Goal: Task Accomplishment & Management: Manage account settings

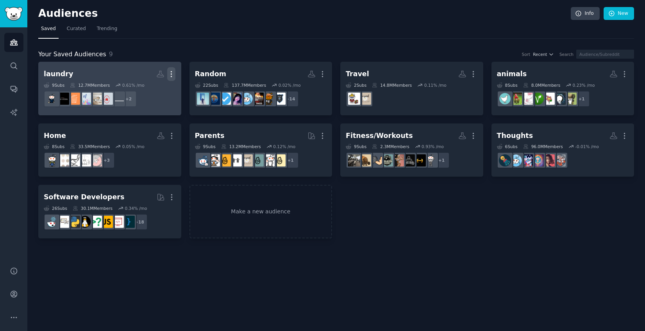
click at [174, 75] on icon "button" at bounding box center [171, 74] width 8 height 8
click at [156, 91] on p "Delete" at bounding box center [150, 90] width 18 height 8
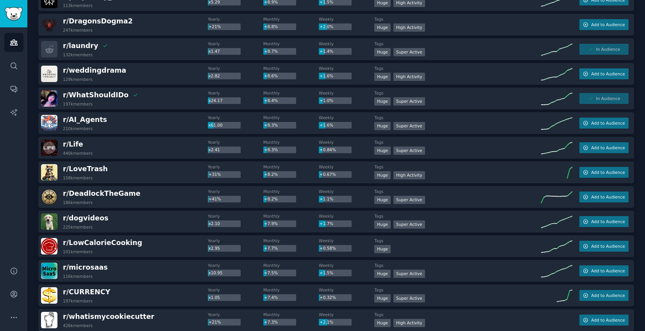
scroll to position [860, 0]
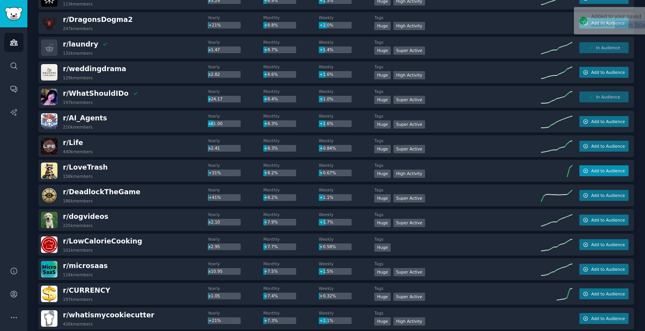
click at [611, 170] on span "Add to Audience" at bounding box center [608, 170] width 34 height 5
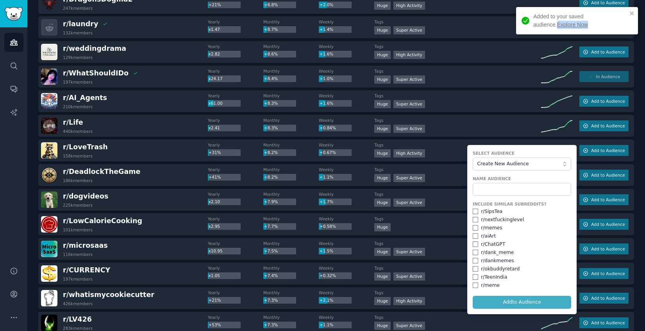
scroll to position [893, 0]
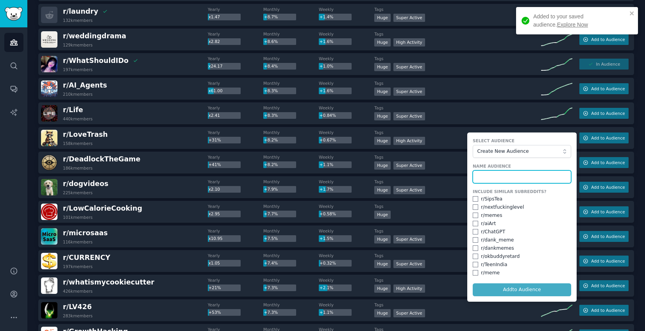
click at [510, 176] on input "text" at bounding box center [522, 176] width 98 height 13
type input "lovetrash"
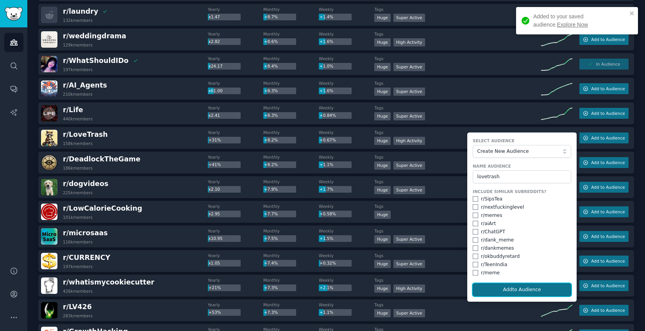
click at [515, 288] on button "Add to Audience" at bounding box center [522, 289] width 98 height 13
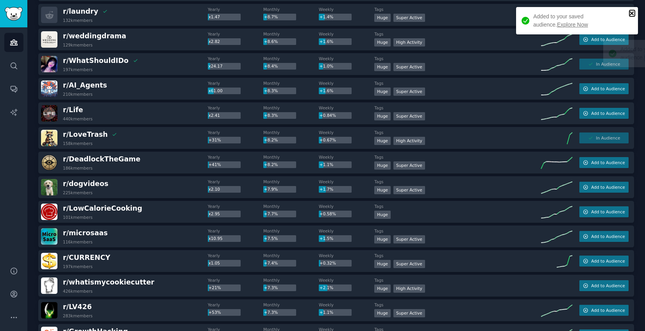
click at [634, 14] on icon "close" at bounding box center [632, 13] width 5 height 6
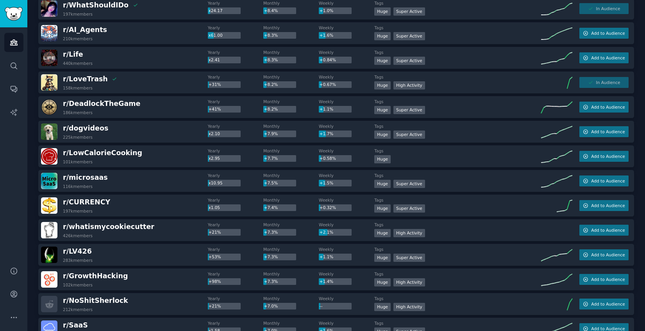
scroll to position [949, 0]
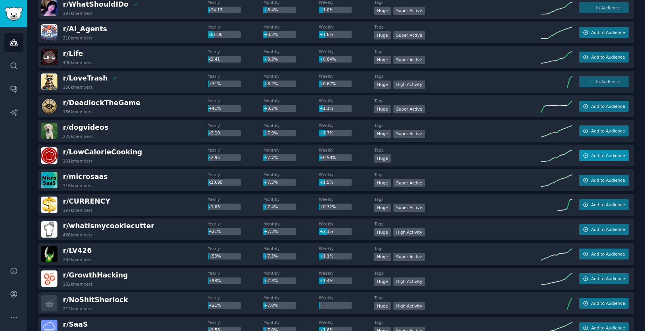
click at [600, 157] on span "Add to Audience" at bounding box center [608, 155] width 34 height 5
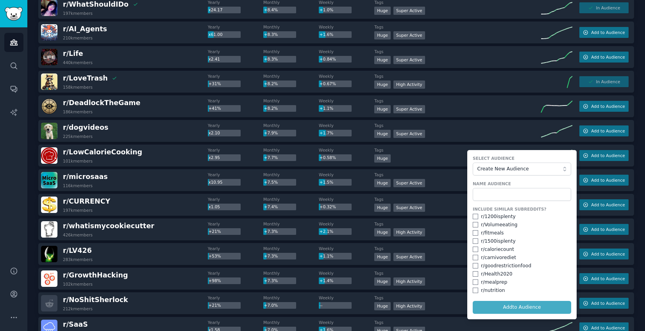
click at [491, 234] on div "r/ fitmeals" at bounding box center [492, 233] width 23 height 7
click at [474, 234] on input "checkbox" at bounding box center [475, 232] width 5 height 5
checkbox input "true"
click at [473, 249] on input "checkbox" at bounding box center [475, 249] width 5 height 5
checkbox input "true"
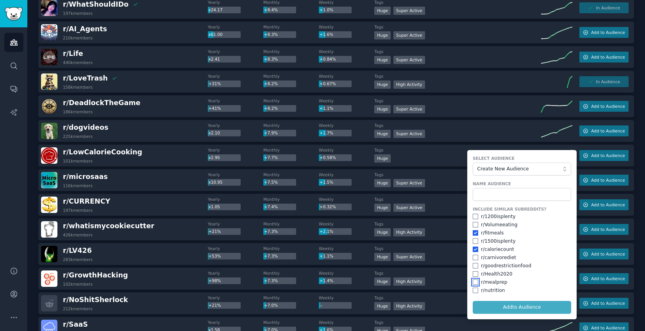
click at [473, 281] on input "checkbox" at bounding box center [475, 281] width 5 height 5
checkbox input "true"
click at [473, 290] on input "checkbox" at bounding box center [475, 290] width 5 height 5
checkbox input "true"
click at [507, 195] on input "text" at bounding box center [522, 194] width 98 height 13
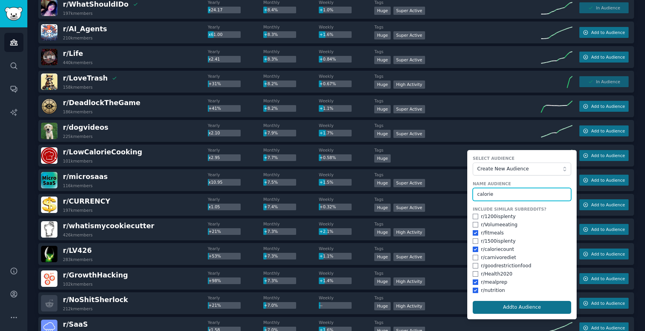
type input "calorie"
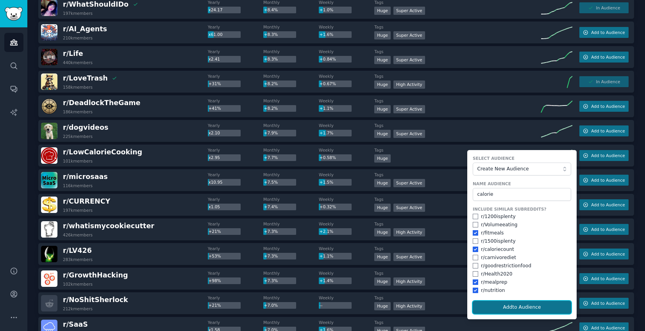
click at [526, 308] on button "Add to Audience" at bounding box center [522, 307] width 98 height 13
checkbox input "false"
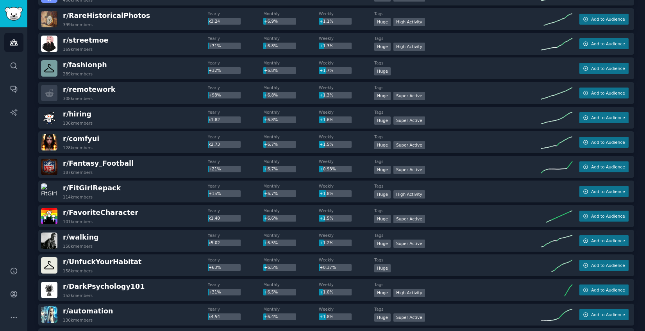
scroll to position [1284, 0]
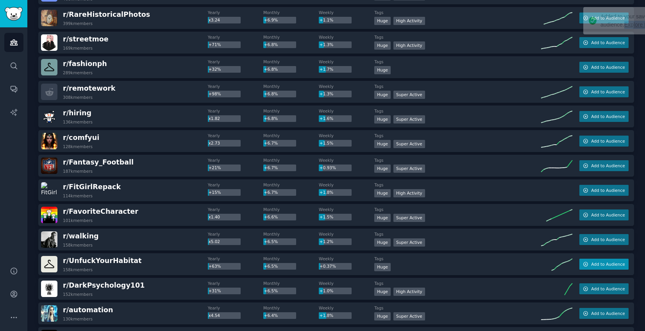
click at [614, 264] on span "Add to Audience" at bounding box center [608, 263] width 34 height 5
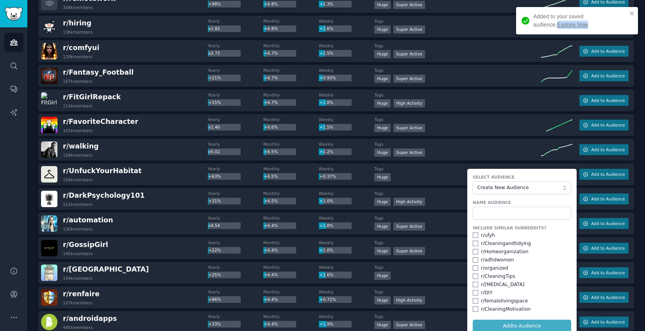
scroll to position [1388, 0]
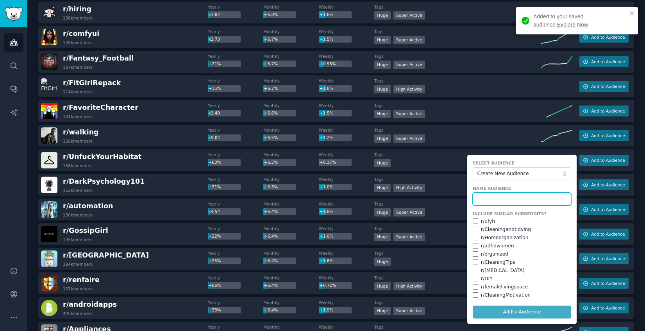
click at [493, 198] on input "text" at bounding box center [522, 199] width 98 height 13
type input "habitat"
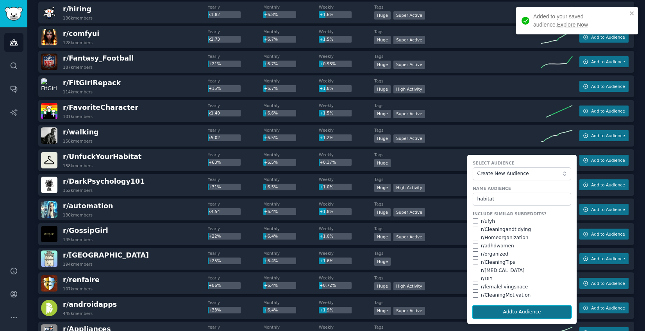
click at [505, 310] on button "Add to Audience" at bounding box center [522, 312] width 98 height 13
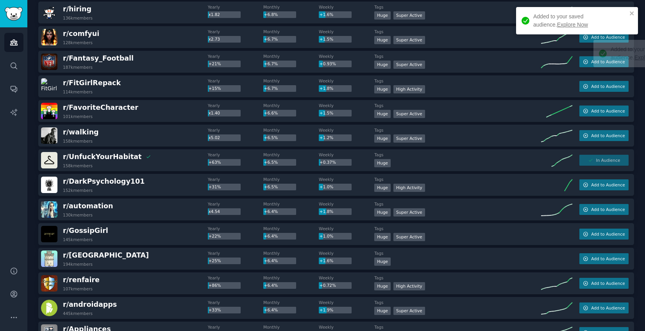
click at [632, 10] on div "Added to your saved audience. Explore Now" at bounding box center [577, 20] width 122 height 27
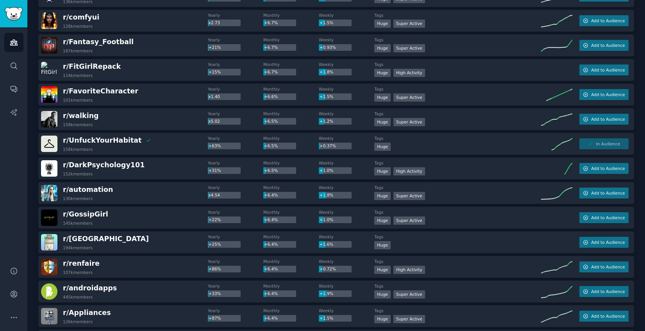
scroll to position [1409, 0]
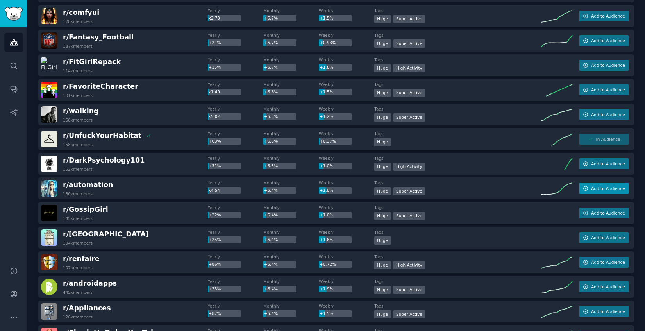
click at [598, 187] on span "Add to Audience" at bounding box center [608, 188] width 34 height 5
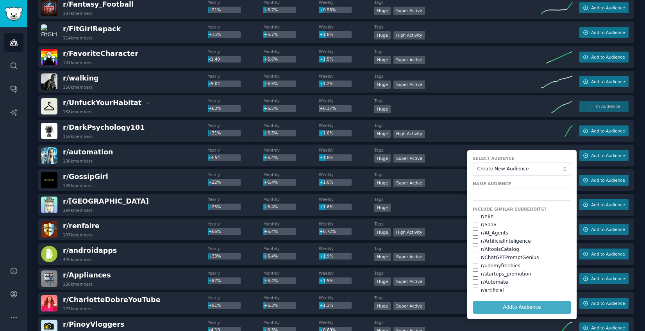
scroll to position [1462, 0]
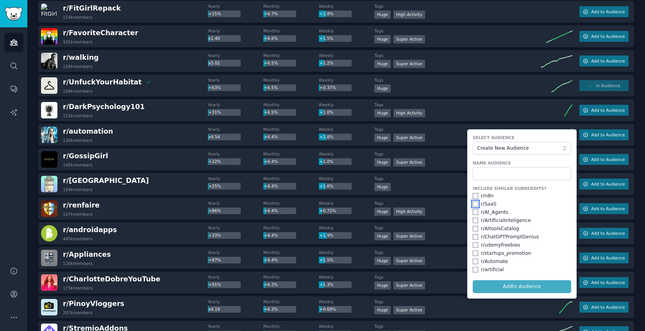
click at [473, 203] on input "checkbox" at bounding box center [475, 203] width 5 height 5
checkbox input "true"
click at [473, 213] on input "checkbox" at bounding box center [475, 211] width 5 height 5
checkbox input "true"
click at [473, 220] on input "checkbox" at bounding box center [475, 220] width 5 height 5
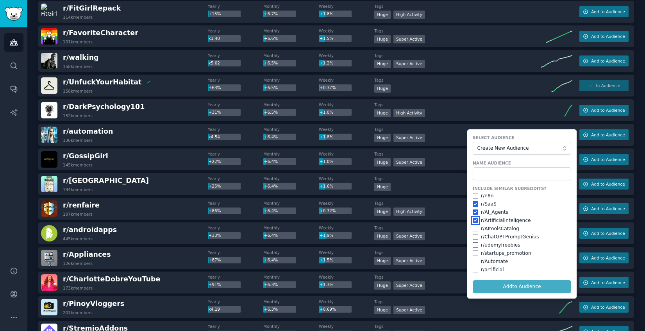
checkbox input "true"
click at [473, 228] on input "checkbox" at bounding box center [475, 228] width 5 height 5
checkbox input "true"
click at [473, 260] on input "checkbox" at bounding box center [475, 261] width 5 height 5
checkbox input "true"
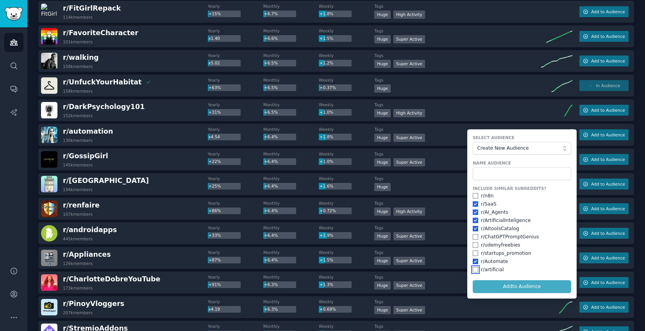
click at [473, 270] on input "checkbox" at bounding box center [475, 269] width 5 height 5
checkbox input "true"
click at [503, 170] on input "text" at bounding box center [522, 173] width 98 height 13
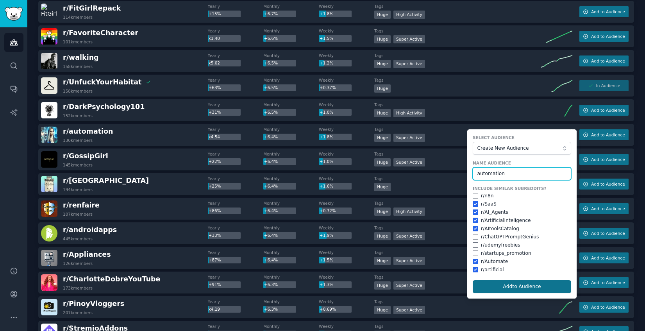
type input "automation"
click at [497, 283] on button "Add to Audience" at bounding box center [522, 286] width 98 height 13
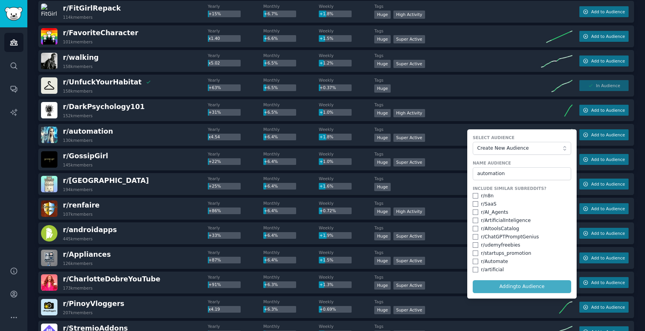
checkbox input "false"
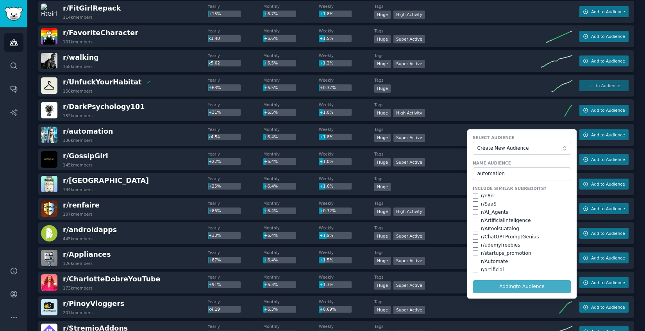
checkbox input "false"
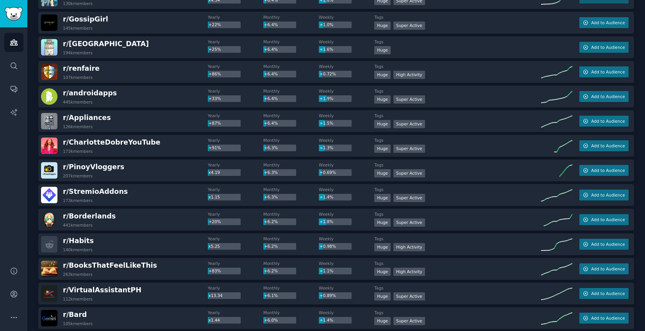
scroll to position [1605, 0]
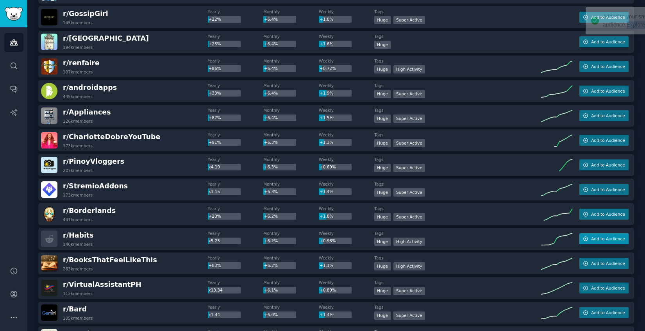
click at [620, 238] on span "Add to Audience" at bounding box center [608, 238] width 34 height 5
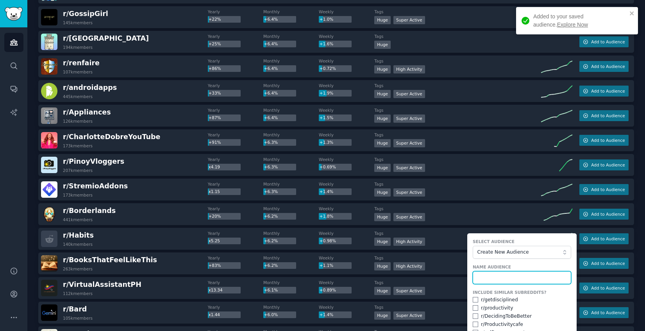
click at [521, 277] on input "text" at bounding box center [522, 277] width 98 height 13
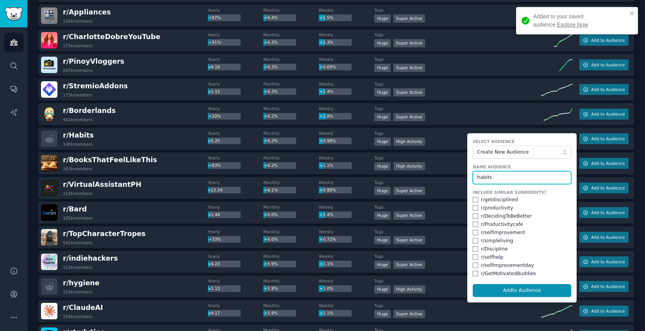
scroll to position [1730, 0]
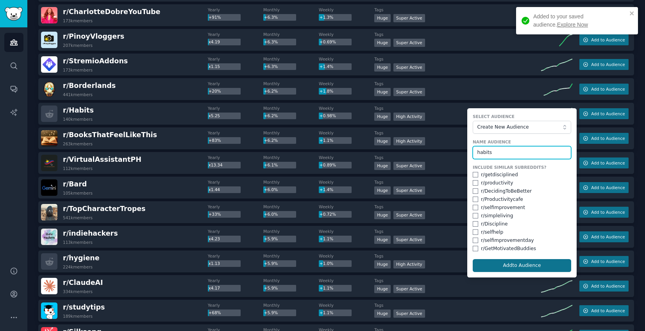
type input "habits"
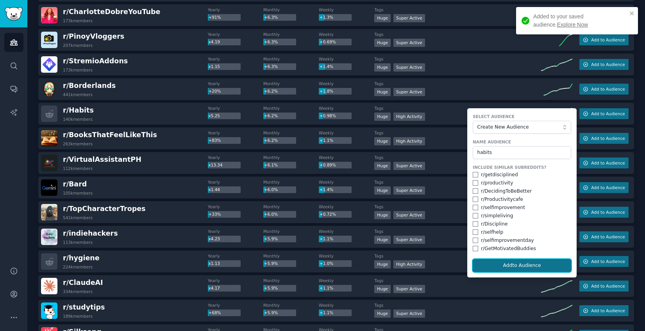
click at [524, 263] on button "Add to Audience" at bounding box center [522, 265] width 98 height 13
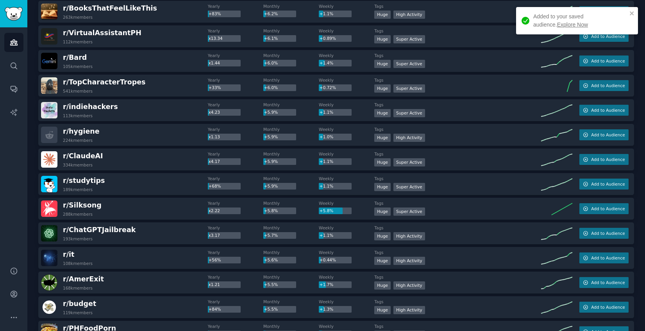
scroll to position [1857, 0]
click at [634, 14] on icon "close" at bounding box center [632, 13] width 5 height 6
click at [630, 14] on icon "close" at bounding box center [632, 13] width 5 height 6
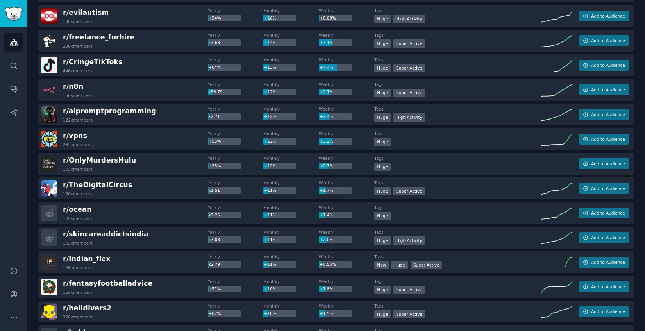
scroll to position [0, 0]
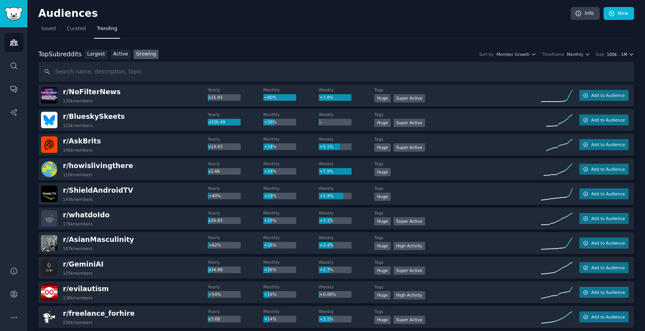
click at [631, 55] on icon "button" at bounding box center [631, 54] width 5 height 5
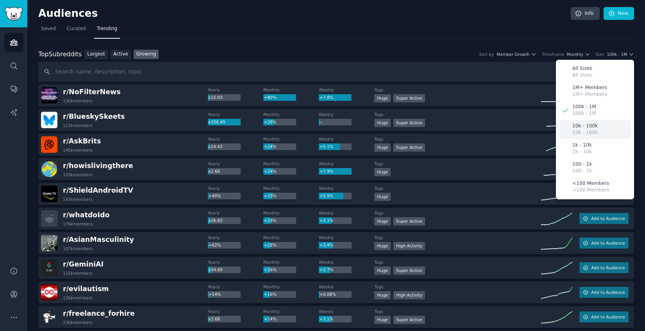
click at [600, 127] on div "10k - 100k 10k - 100k" at bounding box center [595, 129] width 73 height 19
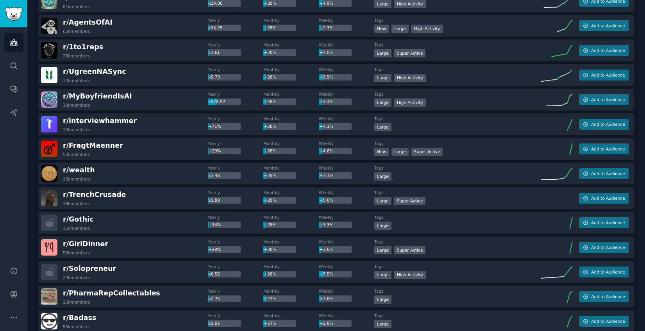
scroll to position [2533, 0]
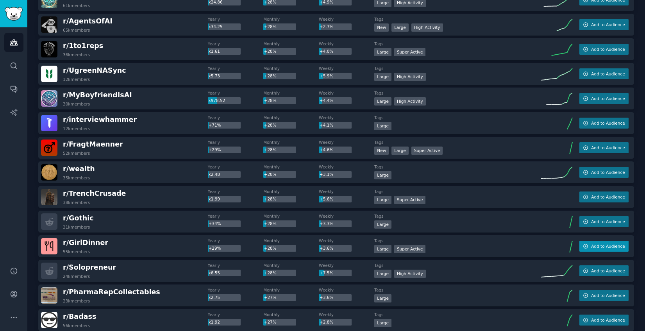
click at [606, 245] on span "Add to Audience" at bounding box center [608, 245] width 34 height 5
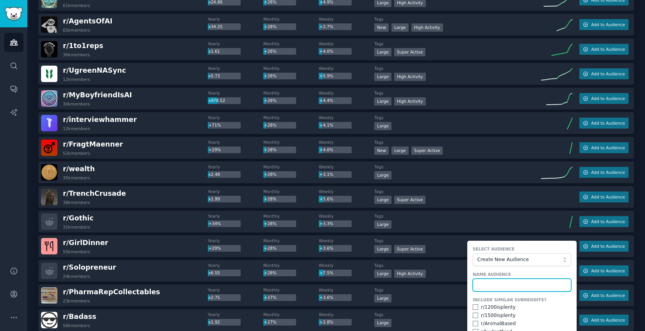
click at [508, 286] on input "text" at bounding box center [522, 285] width 98 height 13
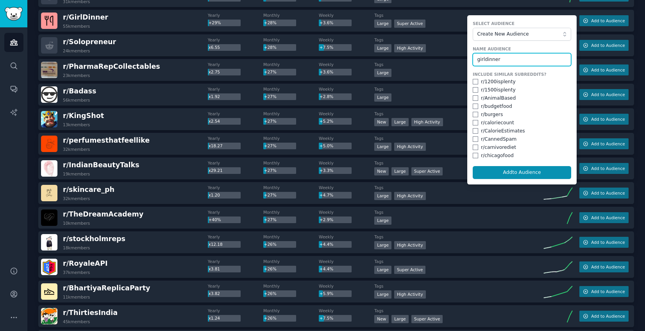
scroll to position [2780, 0]
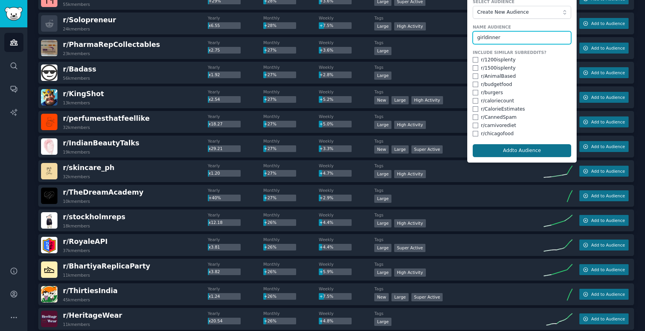
type input "girldinner"
click at [514, 149] on button "Add to Audience" at bounding box center [522, 150] width 98 height 13
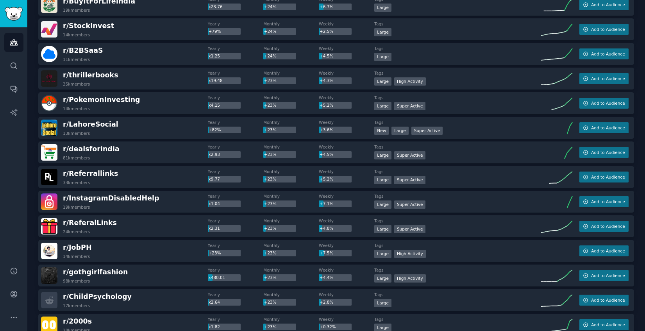
scroll to position [3538, 0]
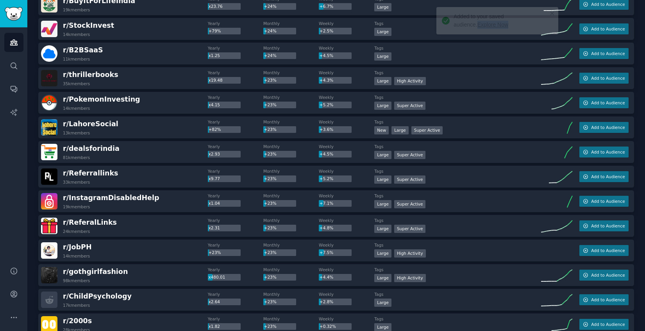
click at [477, 227] on div "Large Super Active" at bounding box center [457, 230] width 167 height 10
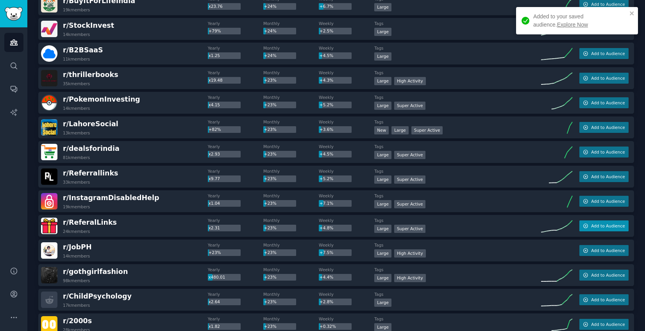
click at [621, 227] on span "Add to Audience" at bounding box center [608, 225] width 34 height 5
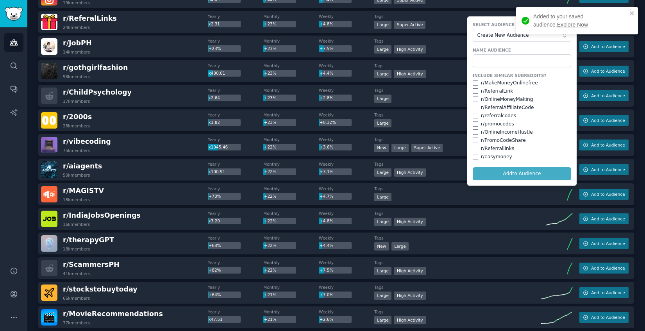
scroll to position [3739, 0]
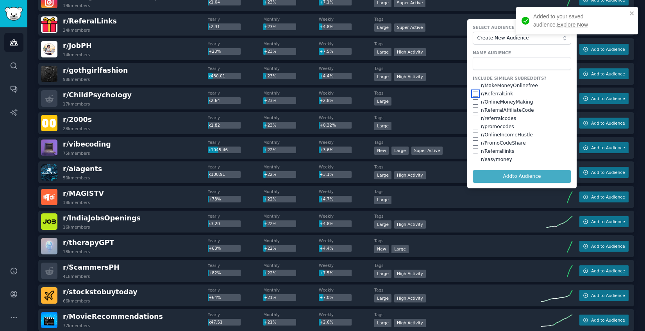
click at [474, 94] on input "checkbox" at bounding box center [475, 93] width 5 height 5
checkbox input "true"
click at [473, 119] on input "checkbox" at bounding box center [475, 118] width 5 height 5
checkbox input "true"
click at [473, 152] on input "checkbox" at bounding box center [475, 151] width 5 height 5
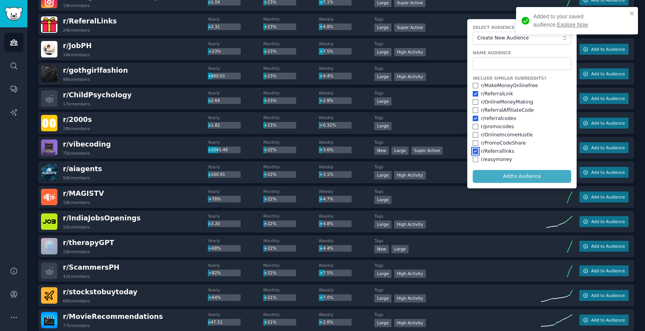
checkbox input "true"
click at [492, 61] on input "text" at bounding box center [522, 63] width 98 height 13
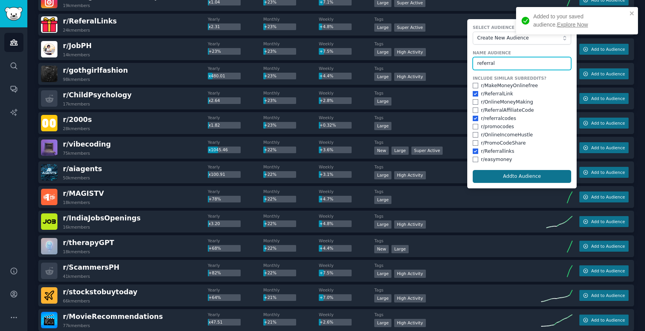
type input "referral"
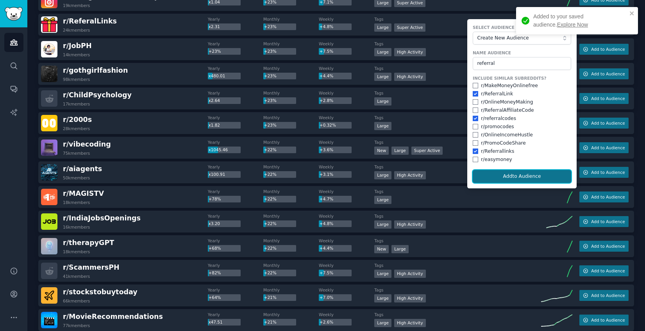
click at [519, 175] on button "Add to Audience" at bounding box center [522, 176] width 98 height 13
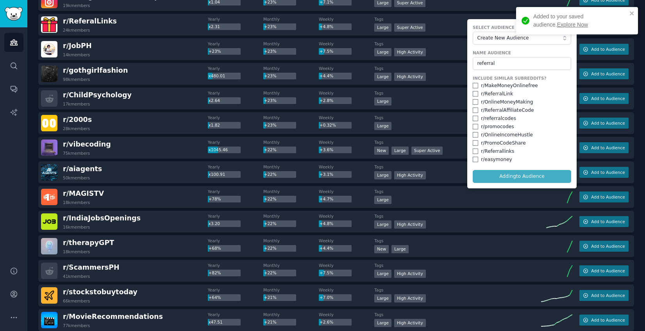
checkbox input "false"
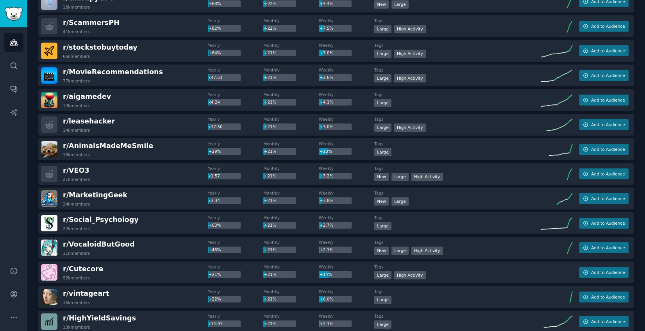
scroll to position [3987, 0]
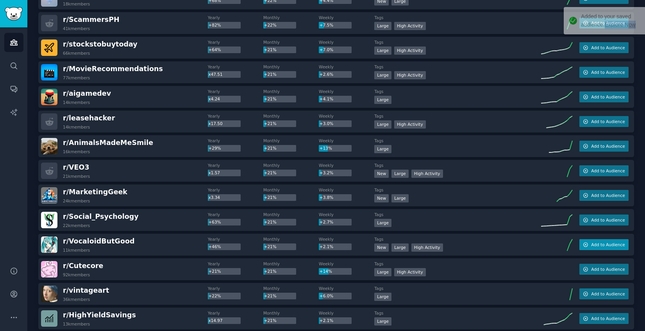
click at [594, 242] on span "Add to Audience" at bounding box center [608, 244] width 34 height 5
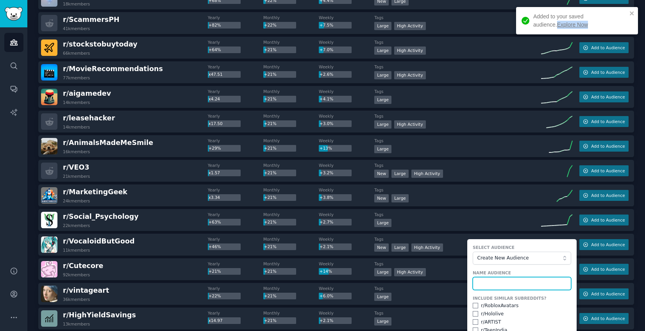
click at [498, 282] on input "text" at bounding box center [522, 283] width 98 height 13
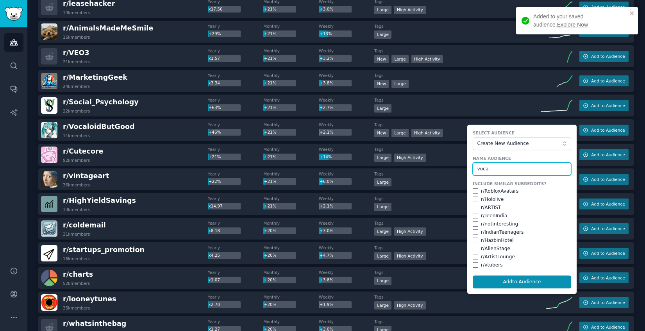
scroll to position [4113, 0]
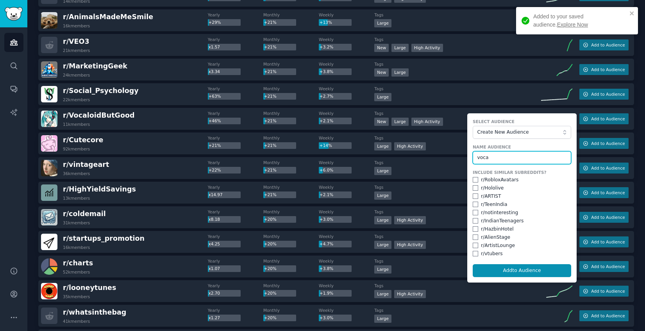
type input "voca"
click at [21, 169] on div "Audiences Search Conversations AI Reports" at bounding box center [13, 142] width 27 height 230
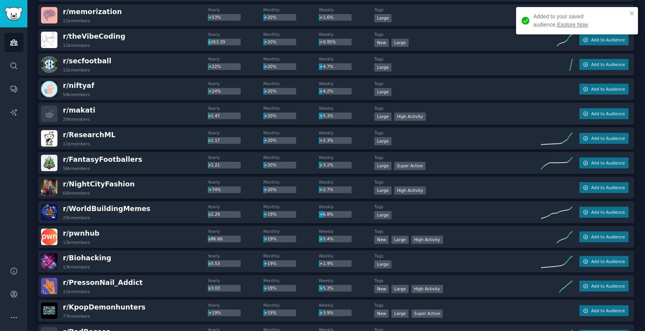
scroll to position [4491, 0]
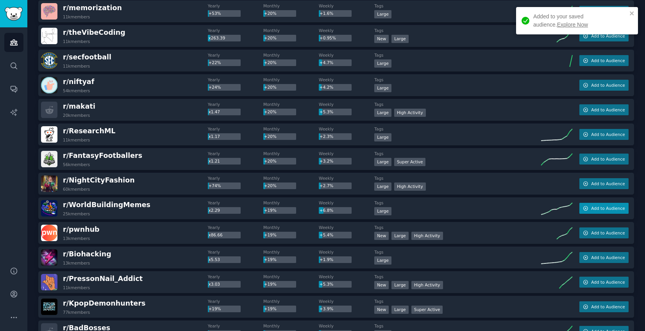
click at [612, 206] on span "Add to Audience" at bounding box center [608, 208] width 34 height 5
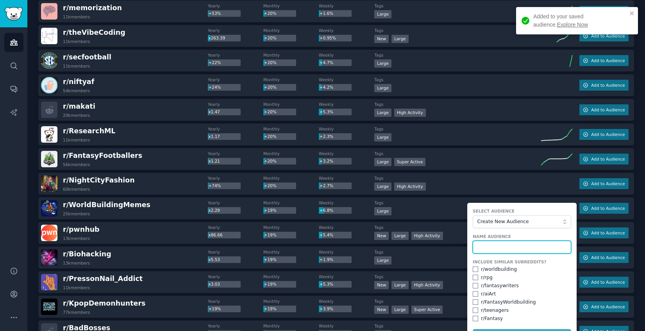
click at [509, 245] on input "text" at bounding box center [522, 247] width 98 height 13
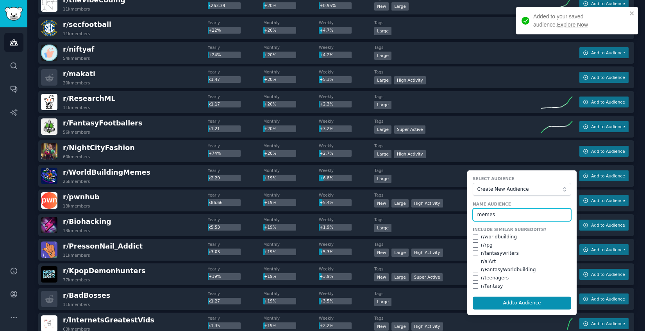
scroll to position [4535, 0]
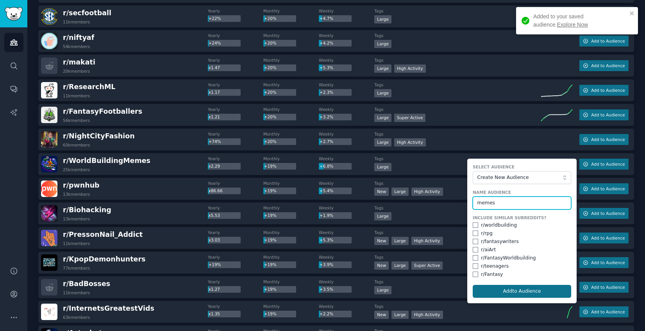
type input "memes"
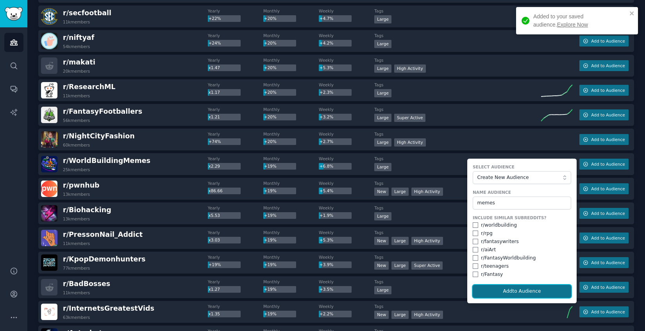
click at [523, 288] on button "Add to Audience" at bounding box center [522, 291] width 98 height 13
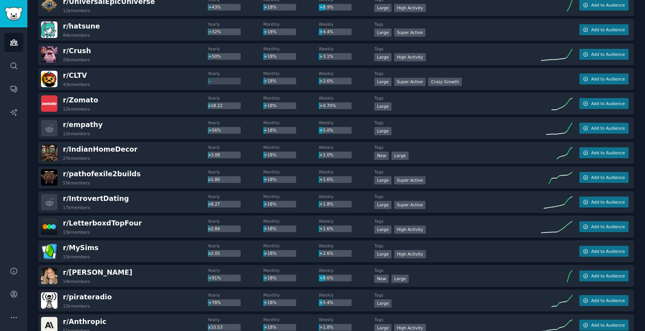
scroll to position [5089, 0]
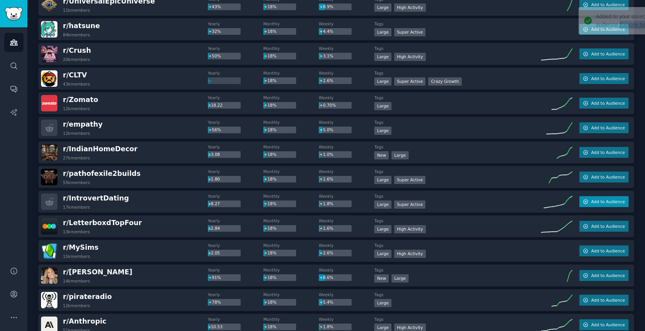
click at [609, 199] on span "Add to Audience" at bounding box center [608, 201] width 34 height 5
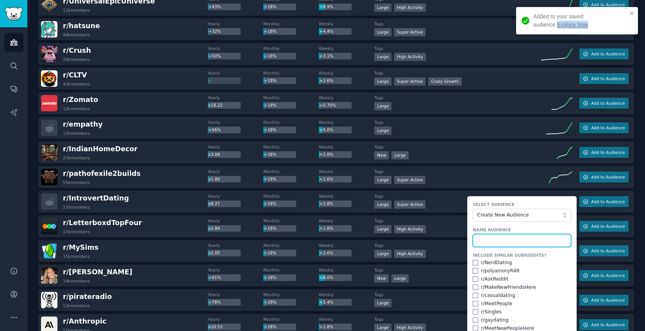
click at [499, 239] on input "text" at bounding box center [522, 240] width 98 height 13
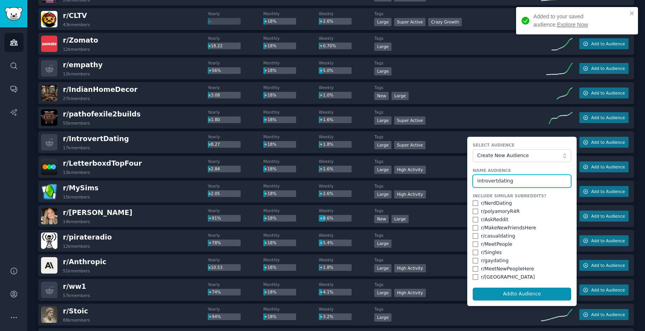
scroll to position [5149, 0]
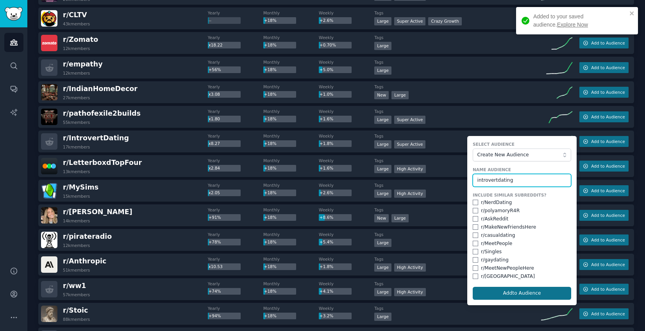
type input "introvertdating"
click at [528, 290] on button "Add to Audience" at bounding box center [522, 293] width 98 height 13
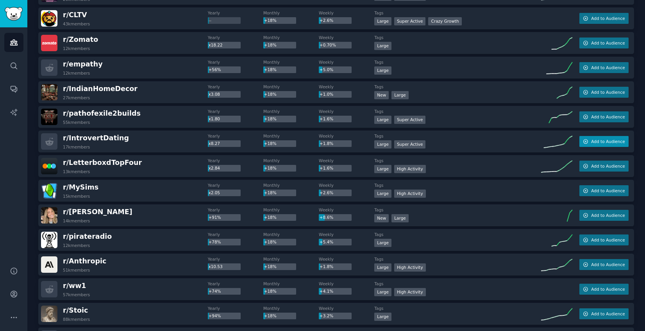
click at [614, 142] on span "Add to Audience" at bounding box center [608, 141] width 34 height 5
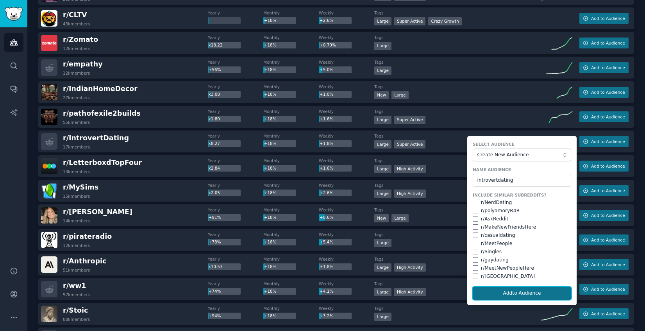
click at [510, 292] on button "Add to Audience" at bounding box center [522, 293] width 98 height 13
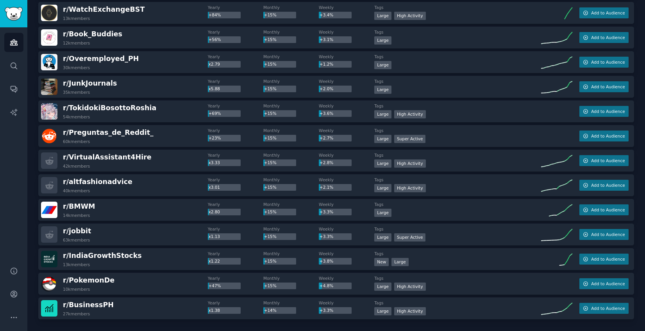
scroll to position [7190, 0]
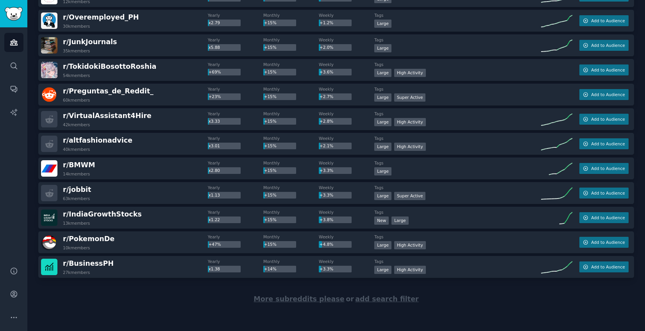
click at [322, 299] on span "More subreddits please" at bounding box center [299, 299] width 91 height 8
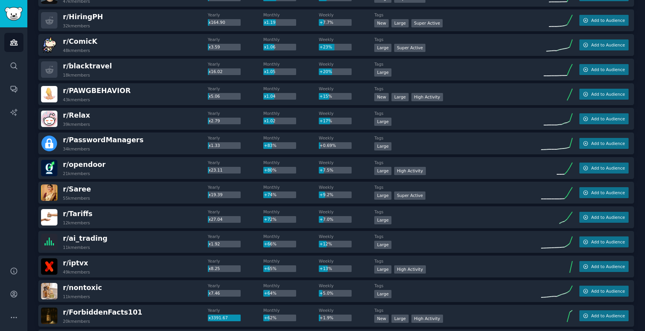
scroll to position [0, 0]
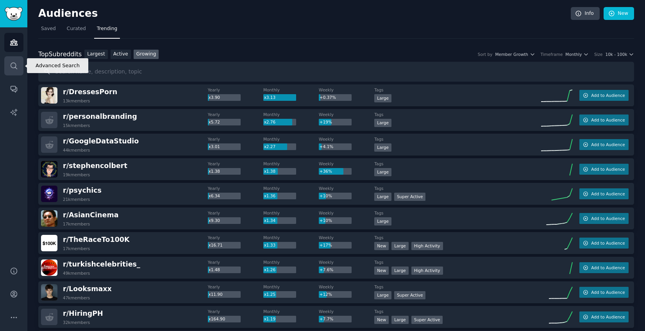
click at [20, 66] on link "Search" at bounding box center [13, 65] width 19 height 19
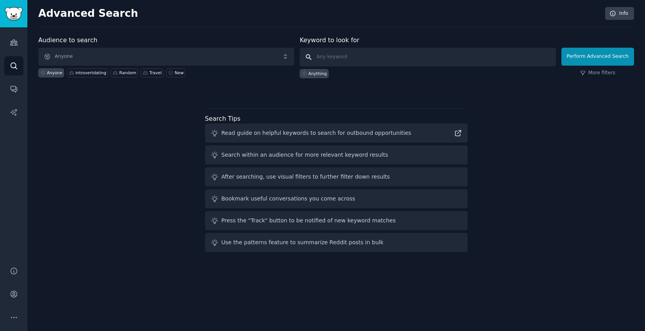
click at [352, 55] on input "text" at bounding box center [428, 57] width 256 height 19
type input "i wish there's a tool"
click at [601, 60] on button "Perform Advanced Search" at bounding box center [598, 57] width 73 height 18
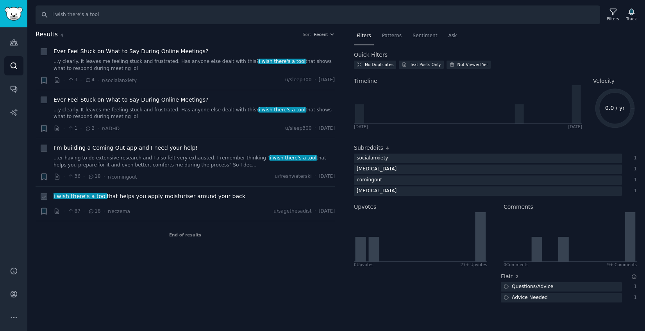
click at [183, 215] on li "+ i wish there's a tool that helps you apply moisturiser around your back · 87 …" at bounding box center [185, 204] width 299 height 34
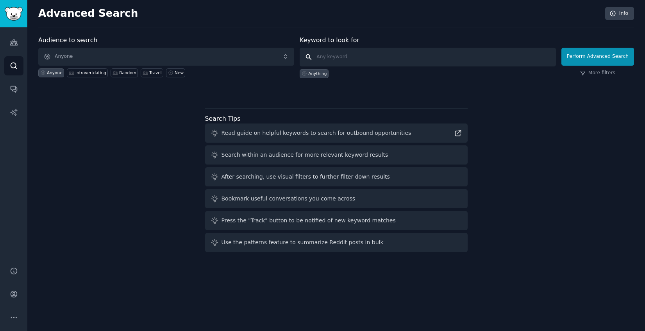
click at [337, 59] on input "text" at bounding box center [428, 57] width 256 height 19
type input "i need help"
click at [607, 56] on button "Perform Advanced Search" at bounding box center [598, 57] width 73 height 18
click at [349, 56] on input "text" at bounding box center [428, 57] width 256 height 19
type input "mobile app"
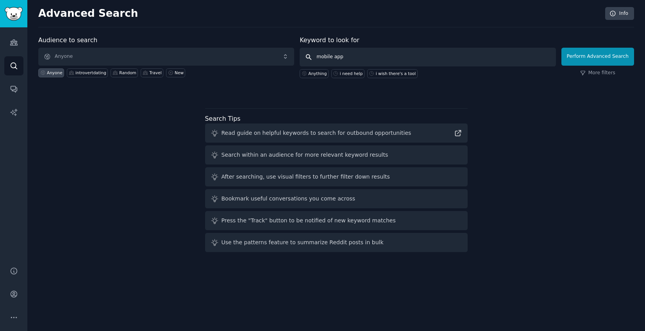
click button "Perform Advanced Search" at bounding box center [598, 57] width 73 height 18
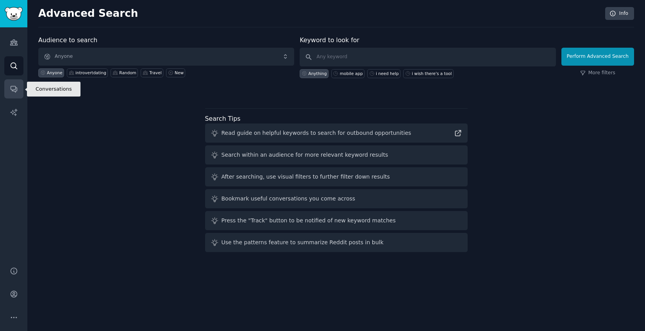
click at [13, 89] on icon "Sidebar" at bounding box center [14, 89] width 8 height 8
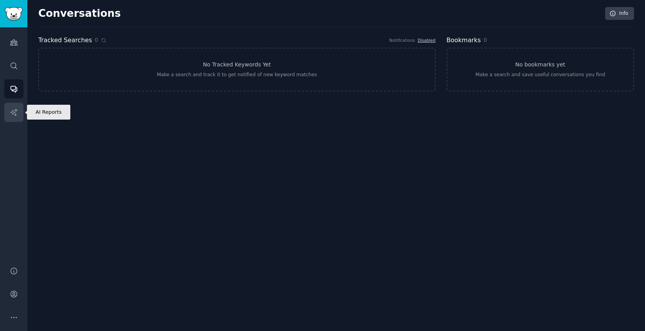
click at [12, 109] on icon "Sidebar" at bounding box center [13, 112] width 7 height 7
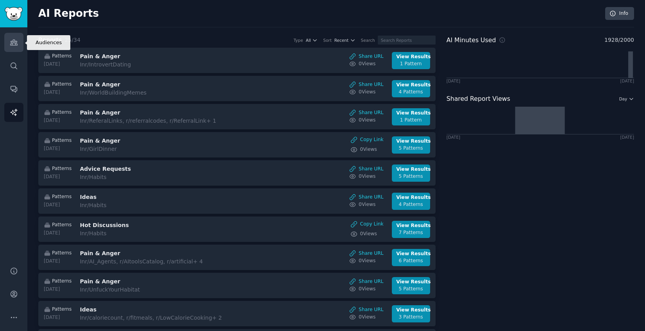
click at [14, 43] on icon "Sidebar" at bounding box center [14, 42] width 8 height 8
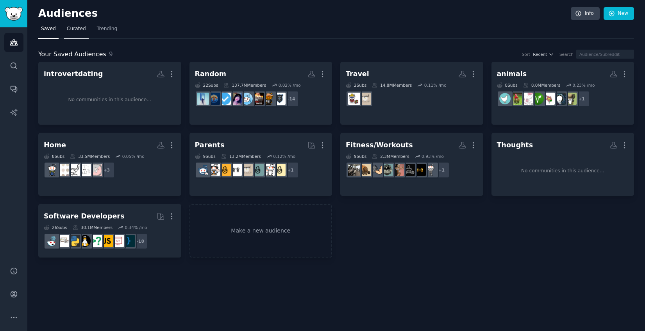
click at [76, 30] on span "Curated" at bounding box center [76, 28] width 19 height 7
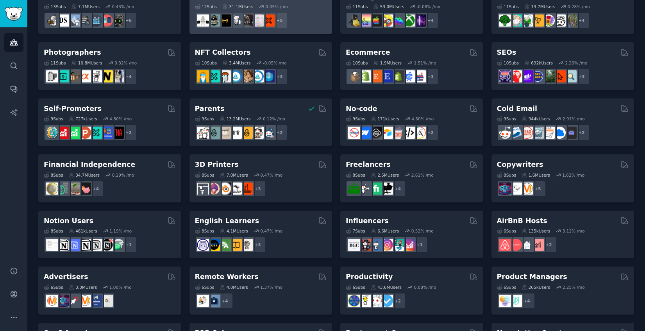
scroll to position [294, 0]
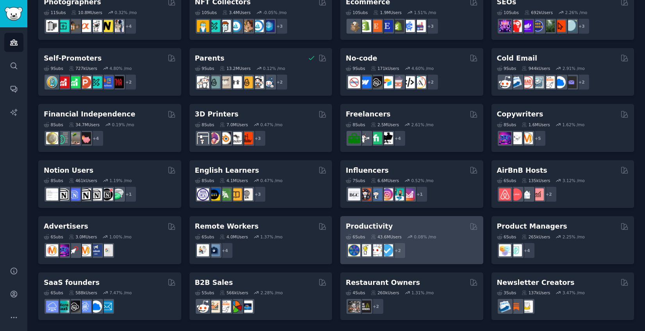
click at [448, 225] on div "Productivity" at bounding box center [412, 227] width 132 height 10
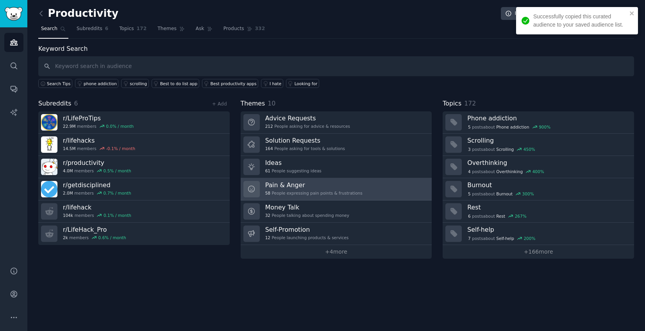
click at [396, 190] on link "Pain & Anger 58 People expressing pain points & frustrations" at bounding box center [336, 189] width 191 height 22
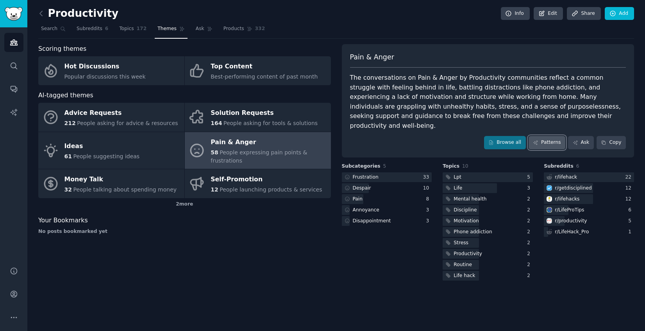
click at [546, 136] on link "Patterns" at bounding box center [547, 142] width 37 height 13
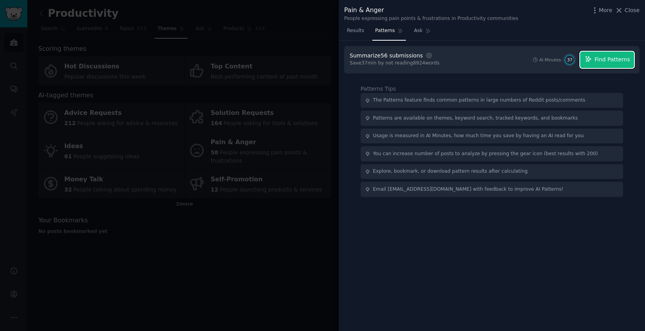
click at [602, 58] on span "Find Patterns" at bounding box center [613, 59] width 36 height 8
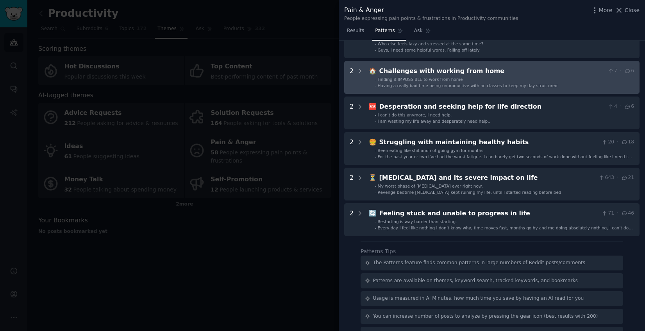
scroll to position [131, 0]
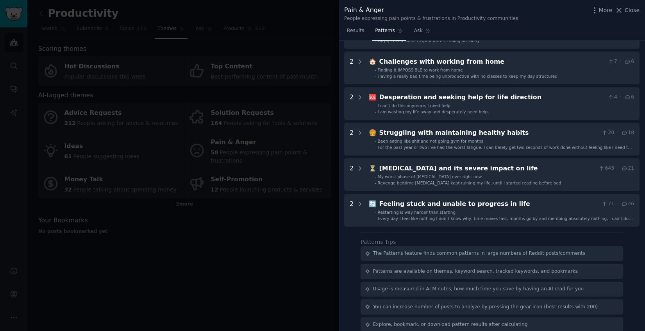
click at [274, 216] on div at bounding box center [322, 165] width 645 height 331
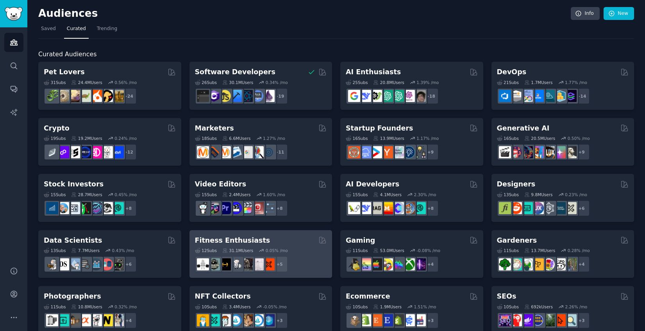
click at [304, 241] on div "Fitness Enthusiasts" at bounding box center [261, 241] width 132 height 10
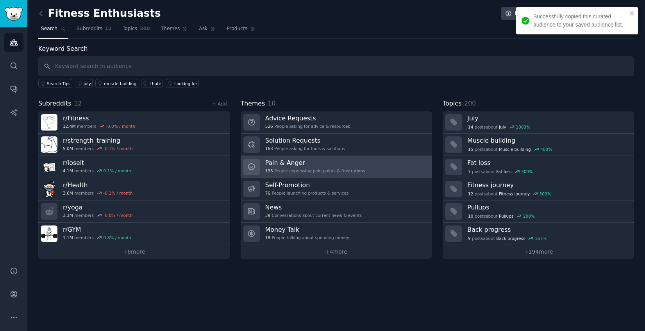
click at [296, 165] on h3 "Pain & Anger" at bounding box center [315, 163] width 100 height 8
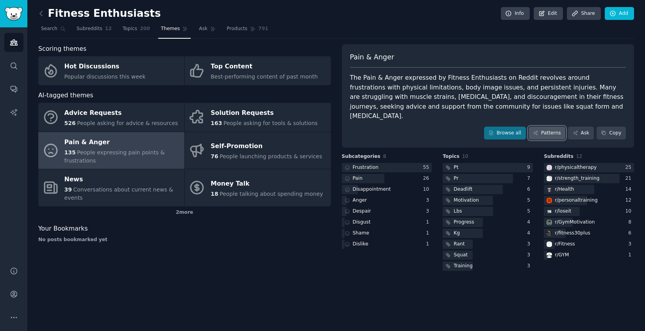
click at [547, 127] on link "Patterns" at bounding box center [547, 133] width 37 height 13
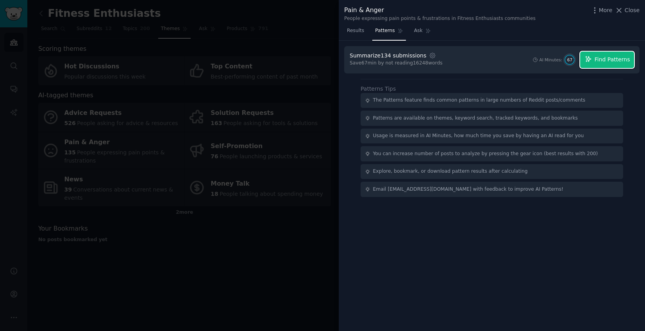
click at [604, 59] on span "Find Patterns" at bounding box center [613, 59] width 36 height 8
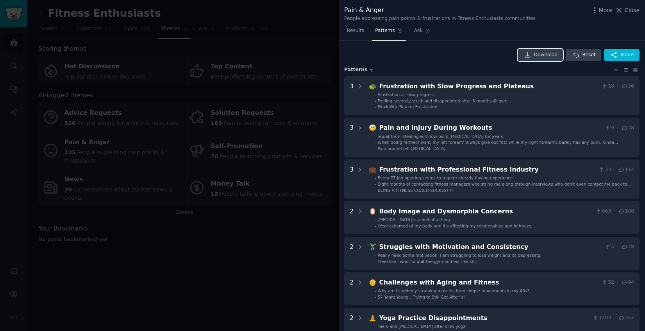
click at [539, 54] on span "Download" at bounding box center [546, 55] width 24 height 7
click at [293, 220] on div at bounding box center [322, 165] width 645 height 331
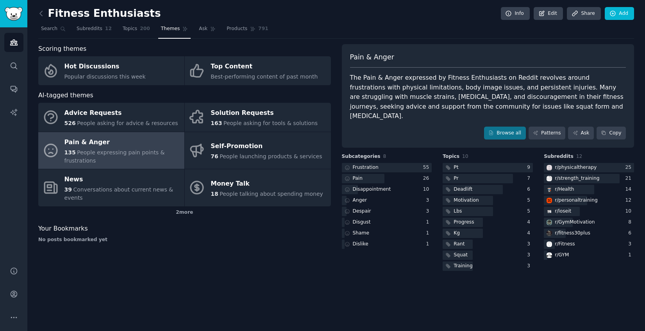
click at [38, 12] on div "Fitness Enthusiasts Info Edit Share Add Search Subreddits 12 Topics 200 Themes …" at bounding box center [336, 165] width 618 height 331
click at [43, 16] on icon at bounding box center [41, 13] width 8 height 8
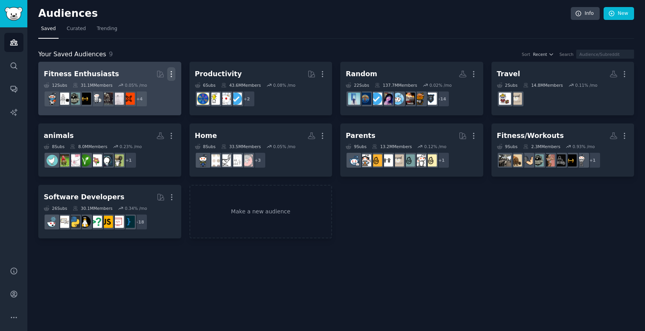
click at [171, 74] on icon "button" at bounding box center [171, 74] width 1 height 5
click at [153, 92] on p "Delete" at bounding box center [150, 90] width 18 height 8
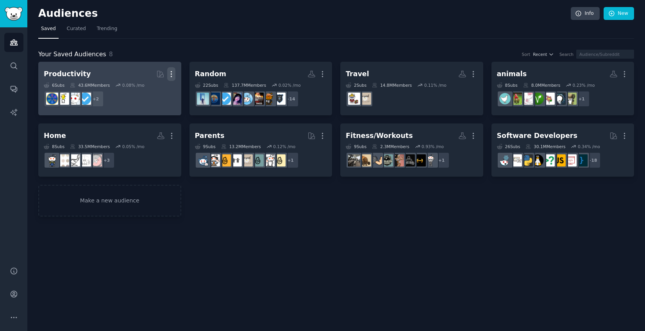
click at [171, 77] on icon "button" at bounding box center [171, 74] width 8 height 8
click at [143, 91] on p "Delete" at bounding box center [150, 90] width 18 height 8
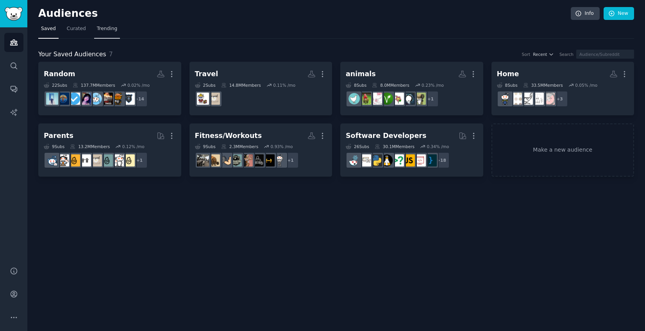
click at [104, 30] on span "Trending" at bounding box center [107, 28] width 20 height 7
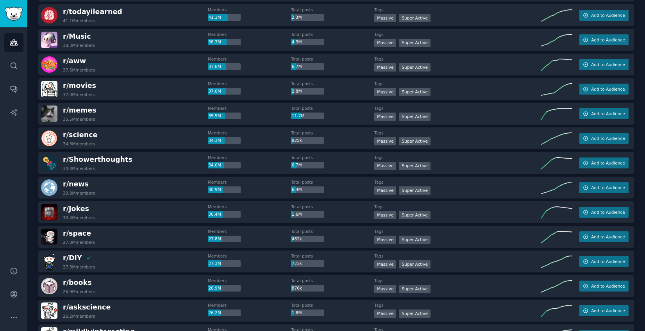
scroll to position [183, 0]
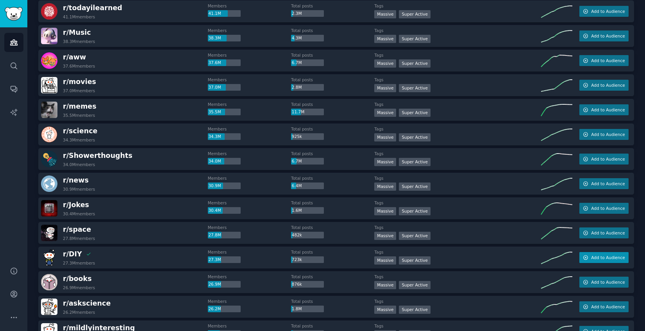
click at [595, 256] on span "Add to Audience" at bounding box center [608, 257] width 34 height 5
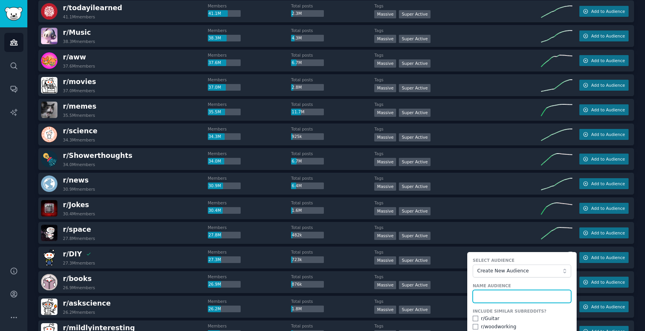
click at [503, 297] on input "text" at bounding box center [522, 296] width 98 height 13
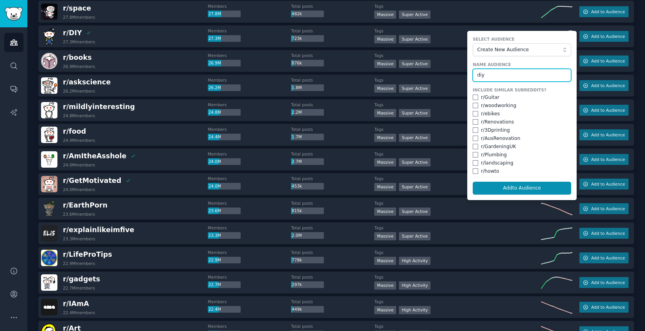
scroll to position [424, 0]
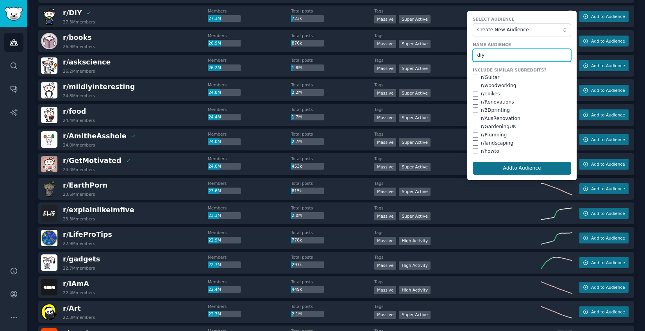
type input "diy"
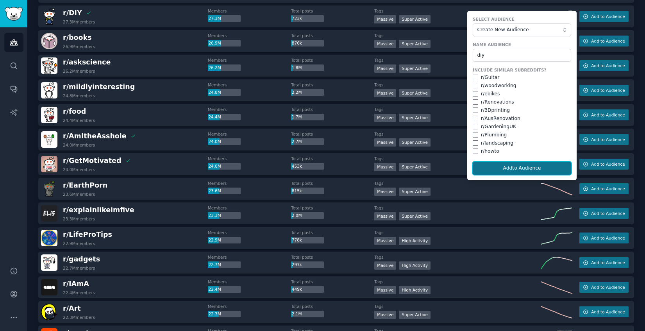
click at [498, 167] on button "Add to Audience" at bounding box center [522, 168] width 98 height 13
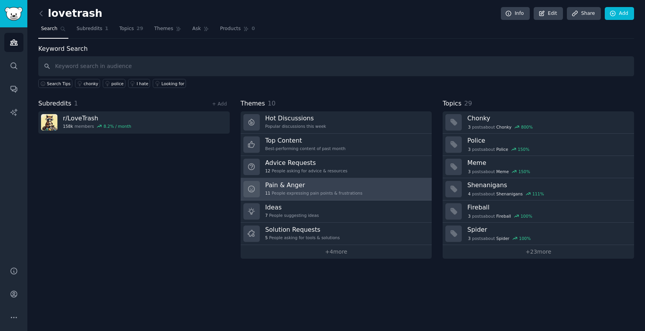
click at [332, 190] on div "Pain & Anger 11 People expressing pain points & frustrations" at bounding box center [313, 189] width 97 height 16
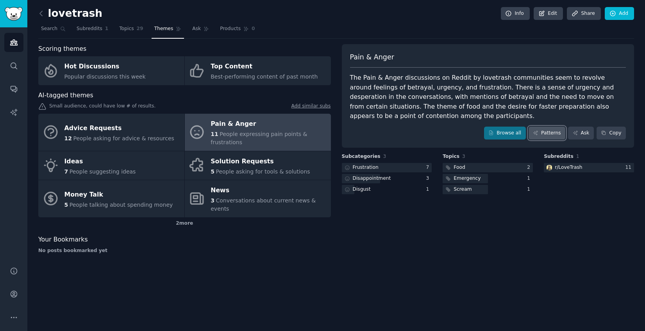
click at [549, 133] on link "Patterns" at bounding box center [547, 133] width 37 height 13
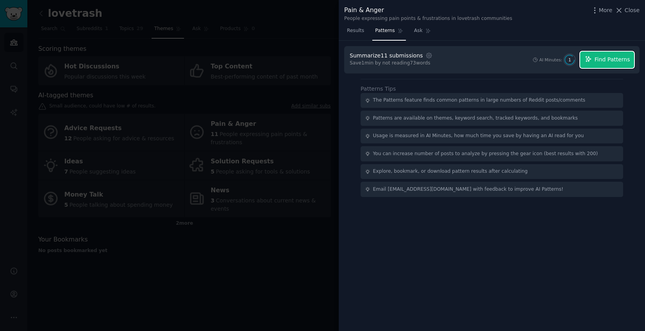
click at [598, 57] on span "Find Patterns" at bounding box center [613, 59] width 36 height 8
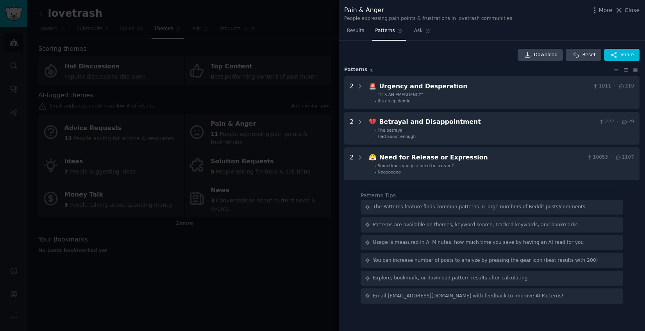
click at [233, 265] on div at bounding box center [322, 165] width 645 height 331
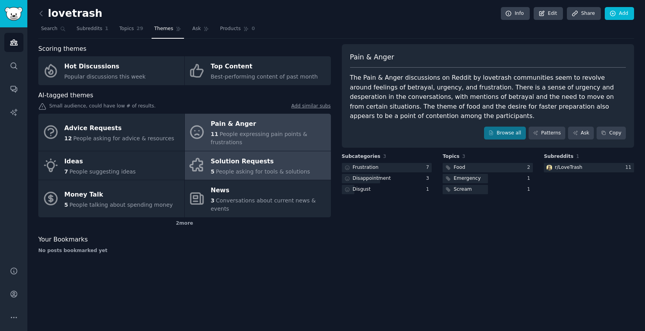
click at [239, 170] on span "People asking for tools & solutions" at bounding box center [263, 171] width 94 height 6
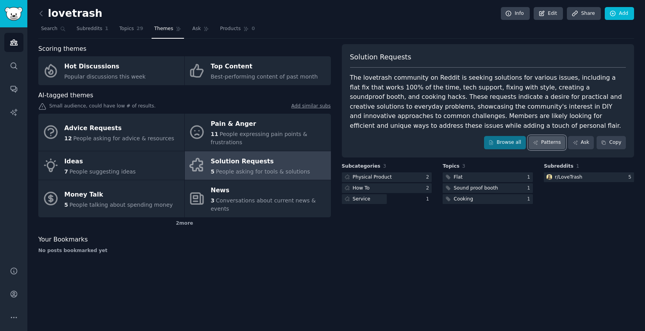
click at [549, 140] on link "Patterns" at bounding box center [547, 142] width 37 height 13
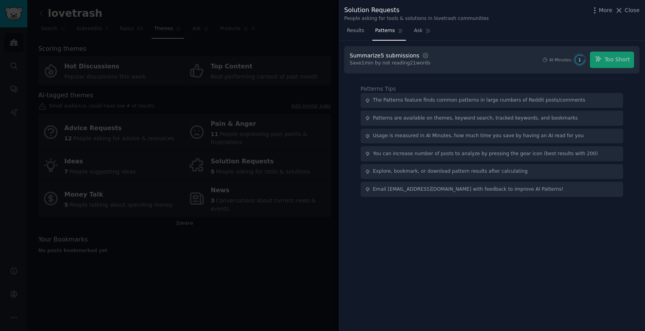
click at [610, 61] on div "AI Minutes: 1 Too Short" at bounding box center [588, 60] width 92 height 16
click at [611, 57] on div "AI Minutes: 1 Too Short" at bounding box center [588, 60] width 92 height 16
click at [220, 276] on div at bounding box center [322, 165] width 645 height 331
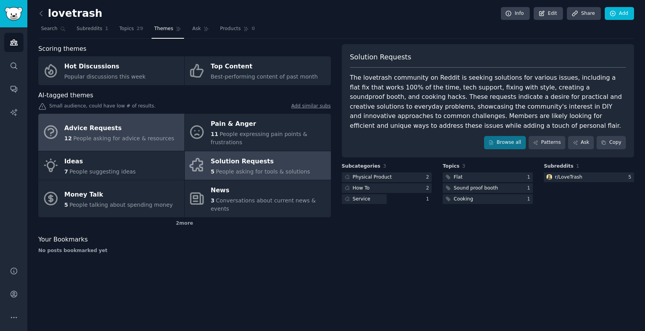
click at [129, 135] on span "People asking for advice & resources" at bounding box center [123, 138] width 101 height 6
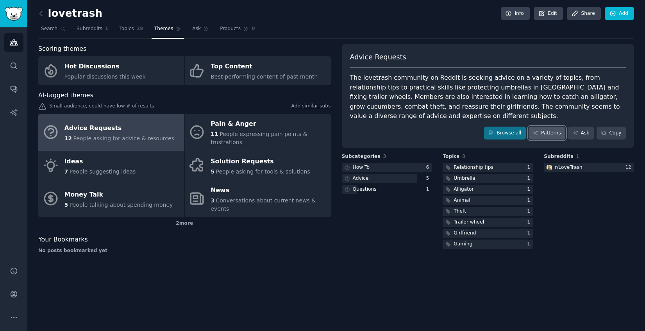
click at [548, 133] on link "Patterns" at bounding box center [547, 133] width 37 height 13
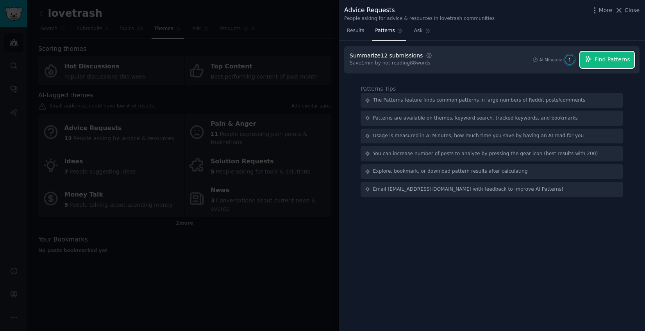
click at [606, 60] on span "Find Patterns" at bounding box center [613, 59] width 36 height 8
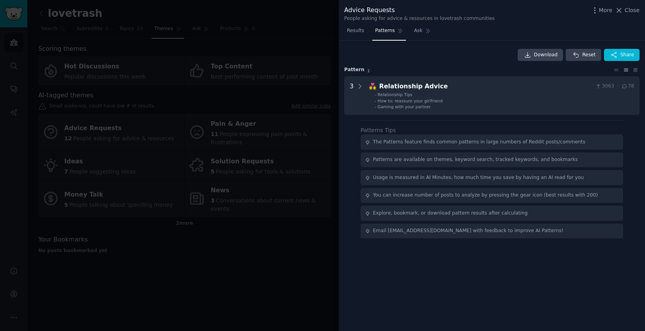
click at [252, 235] on div at bounding box center [322, 165] width 645 height 331
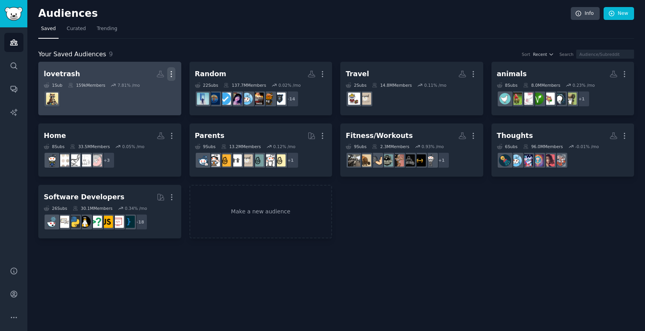
click at [171, 76] on icon "button" at bounding box center [171, 74] width 1 height 5
click at [153, 89] on p "Delete" at bounding box center [150, 90] width 18 height 8
click at [172, 71] on icon "button" at bounding box center [171, 74] width 8 height 8
click at [154, 90] on p "Delete" at bounding box center [150, 90] width 18 height 8
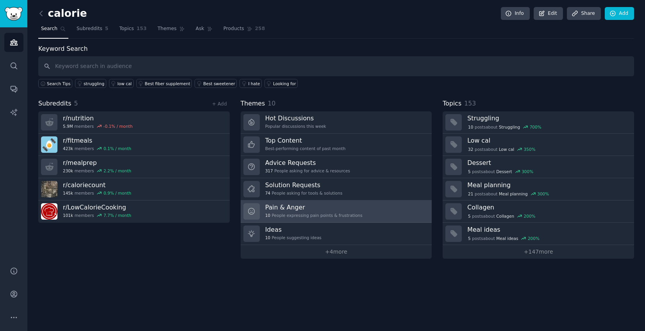
click at [336, 208] on h3 "Pain & Anger" at bounding box center [313, 207] width 97 height 8
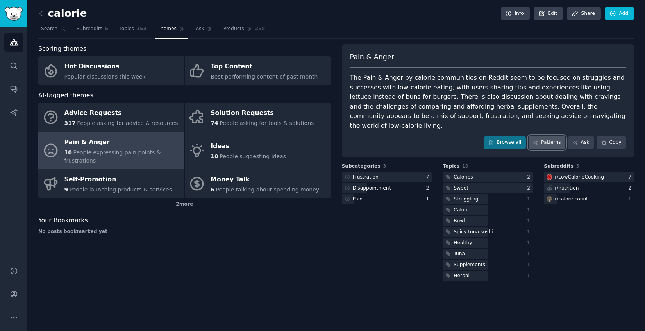
click at [549, 136] on link "Patterns" at bounding box center [547, 142] width 37 height 13
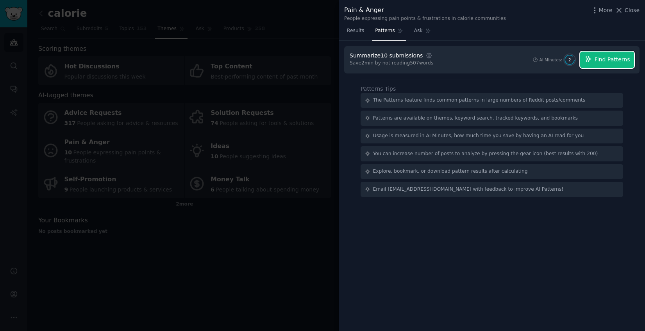
click at [597, 63] on span "Find Patterns" at bounding box center [613, 59] width 36 height 8
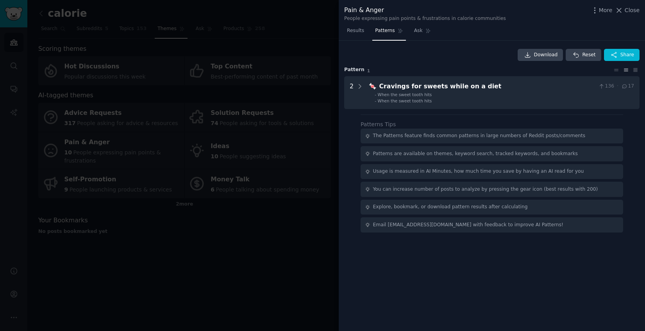
click at [191, 248] on div at bounding box center [322, 165] width 645 height 331
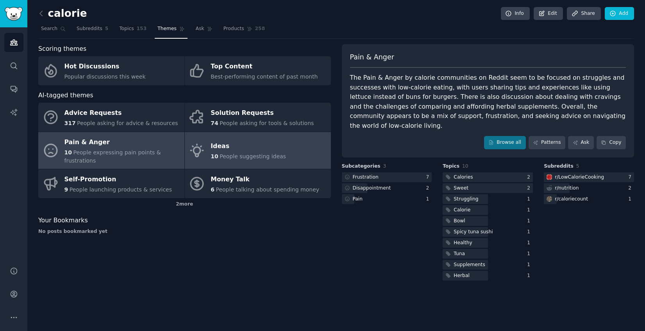
click at [254, 149] on div "Ideas" at bounding box center [248, 146] width 75 height 13
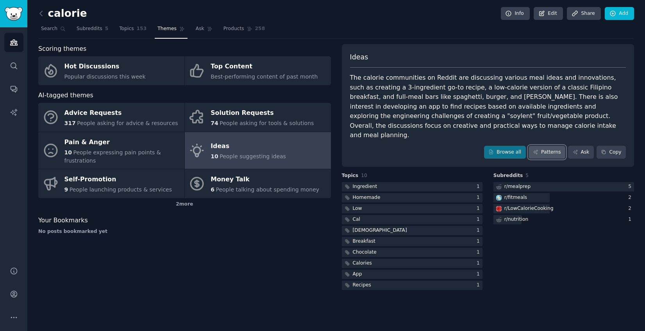
click at [545, 147] on link "Patterns" at bounding box center [547, 152] width 37 height 13
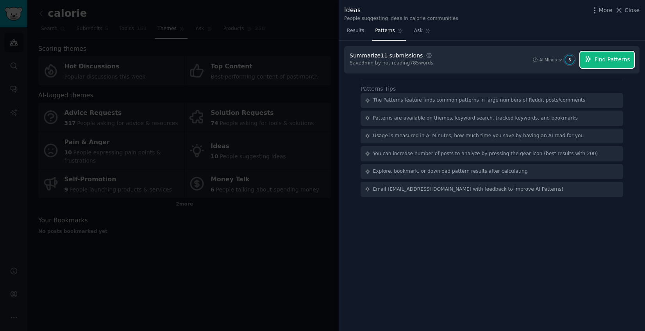
click at [612, 62] on span "Find Patterns" at bounding box center [613, 59] width 36 height 8
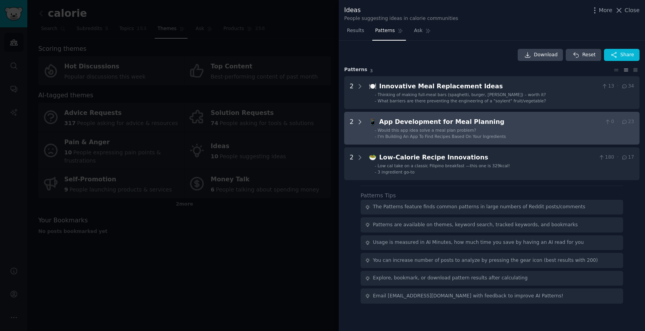
click at [361, 123] on icon at bounding box center [359, 121] width 7 height 7
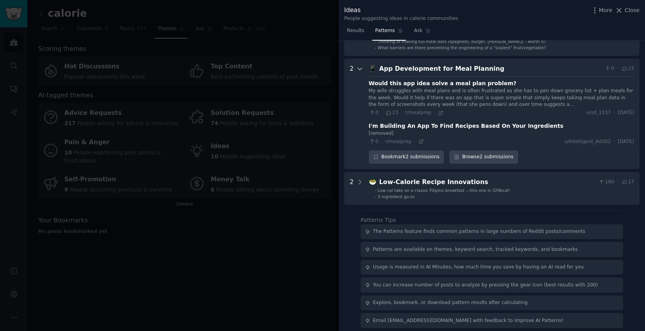
scroll to position [58, 0]
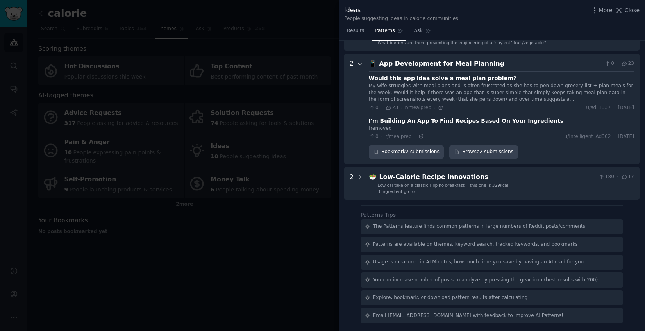
click at [360, 63] on icon at bounding box center [360, 64] width 4 height 2
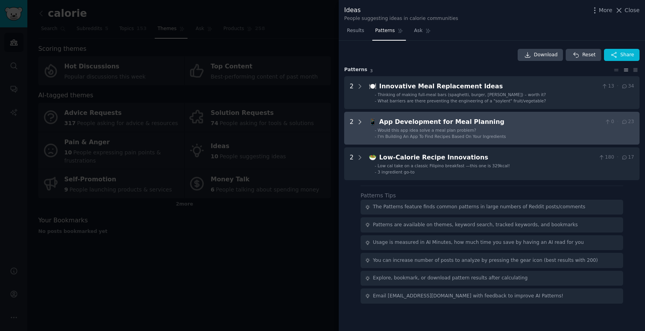
scroll to position [0, 0]
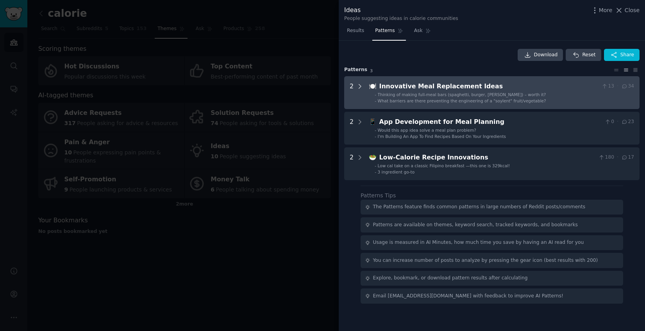
click at [362, 83] on icon at bounding box center [359, 86] width 7 height 7
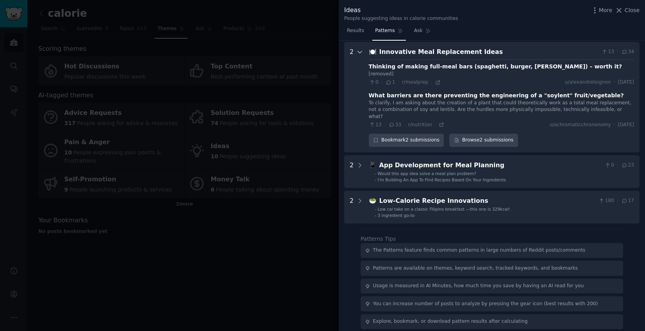
scroll to position [36, 0]
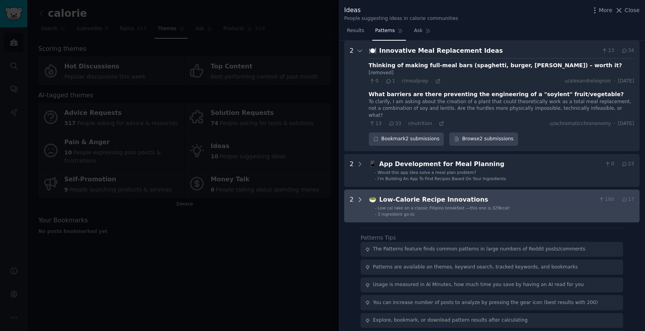
click at [359, 196] on icon at bounding box center [359, 199] width 7 height 7
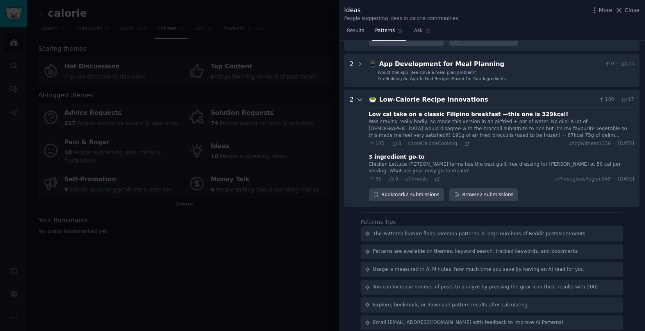
scroll to position [136, 0]
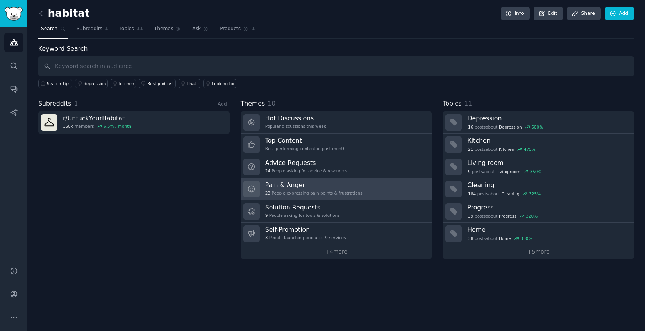
click at [403, 188] on link "Pain & Anger 23 People expressing pain points & frustrations" at bounding box center [336, 189] width 191 height 22
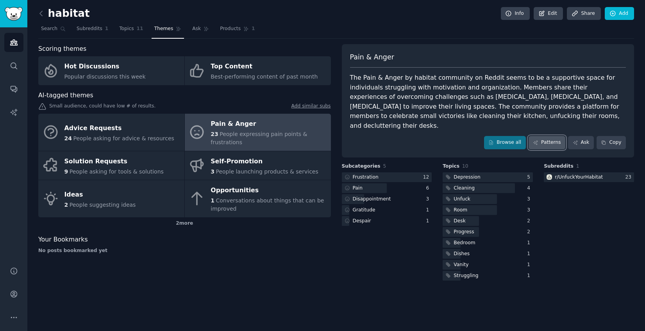
click at [545, 136] on link "Patterns" at bounding box center [547, 142] width 37 height 13
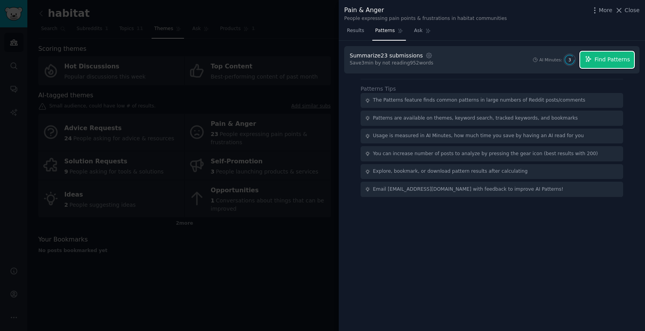
click at [614, 61] on span "Find Patterns" at bounding box center [613, 59] width 36 height 8
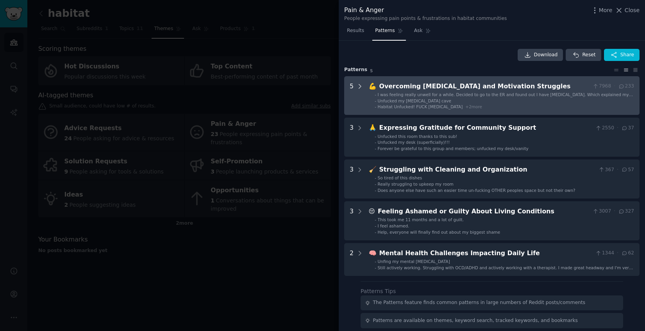
click at [358, 86] on icon at bounding box center [359, 86] width 7 height 7
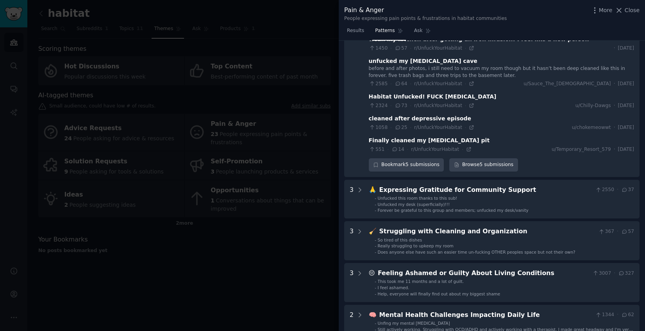
scroll to position [79, 0]
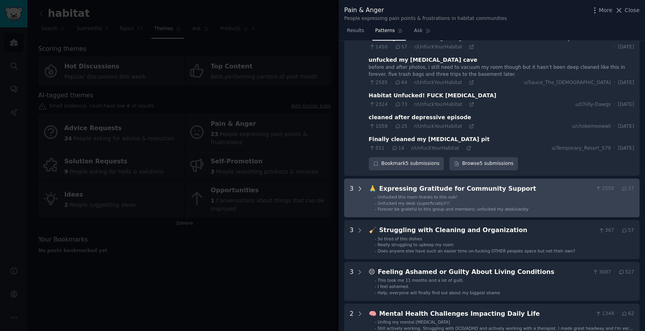
click at [361, 186] on icon at bounding box center [359, 188] width 7 height 7
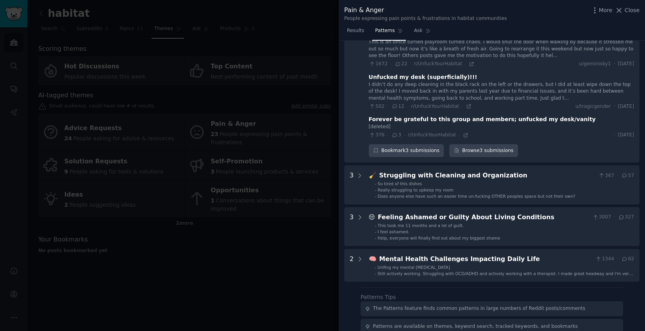
scroll to position [253, 0]
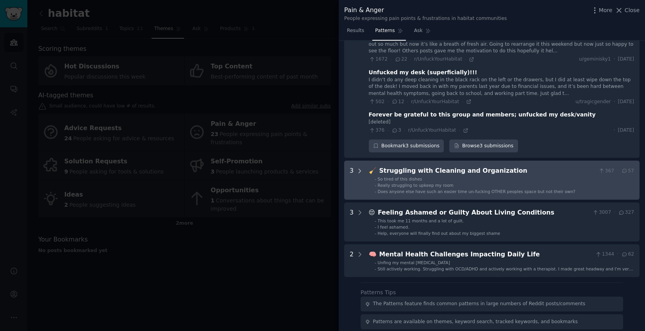
click at [357, 170] on icon at bounding box center [359, 171] width 7 height 7
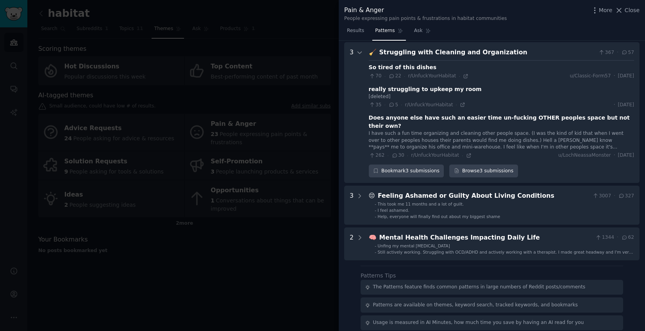
scroll to position [373, 0]
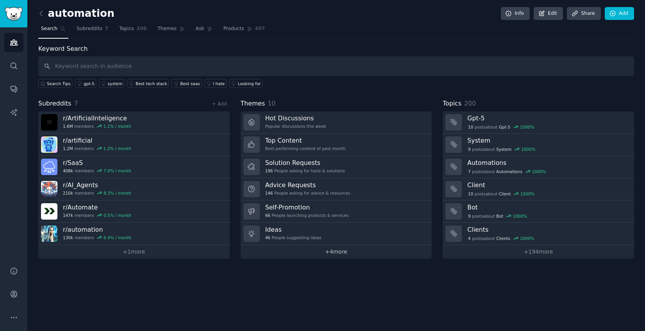
click at [324, 254] on link "+ 4 more" at bounding box center [336, 252] width 191 height 14
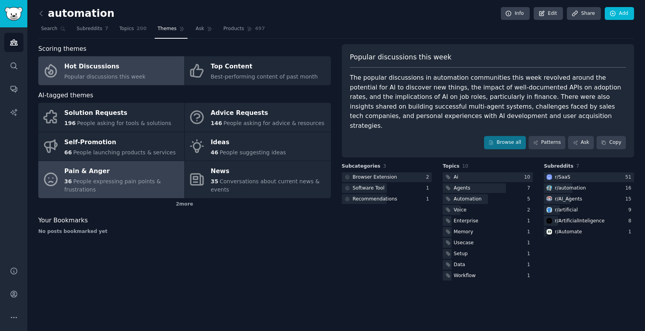
click at [110, 187] on div "36 People expressing pain points & frustrations" at bounding box center [122, 185] width 116 height 16
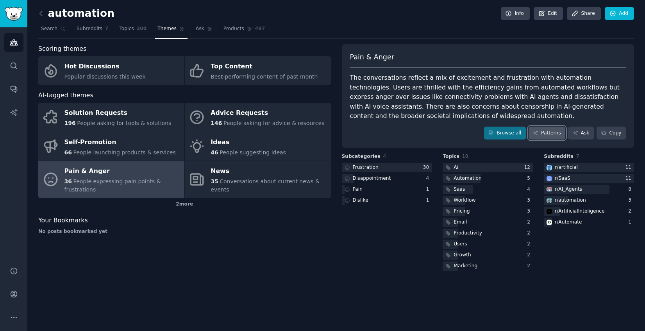
click at [547, 135] on link "Patterns" at bounding box center [547, 133] width 37 height 13
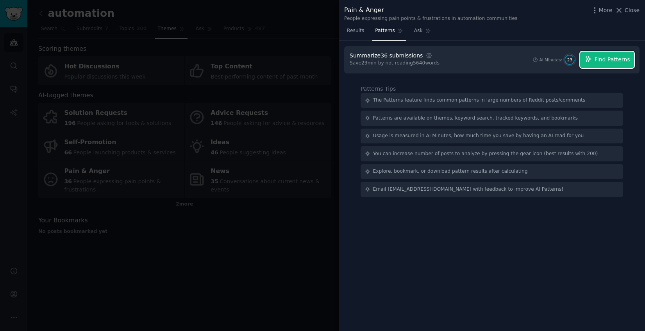
click at [605, 61] on span "Find Patterns" at bounding box center [613, 59] width 36 height 8
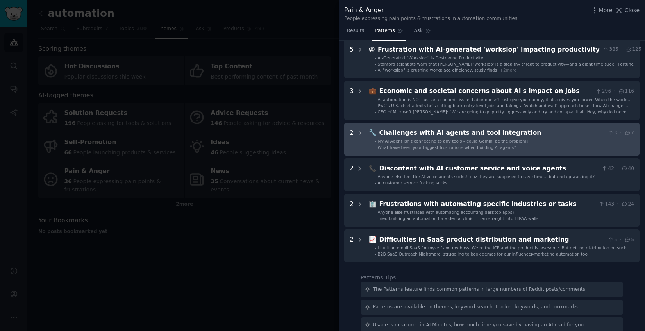
scroll to position [37, 0]
click at [359, 132] on icon at bounding box center [359, 132] width 7 height 7
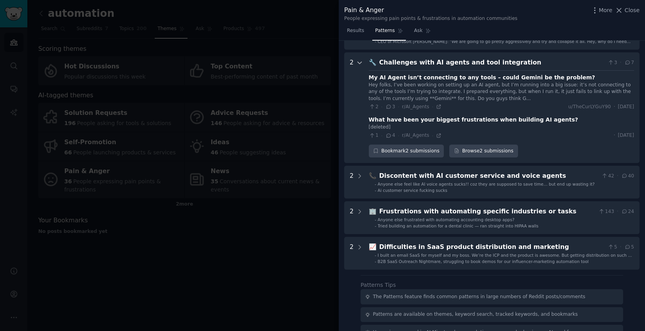
scroll to position [119, 0]
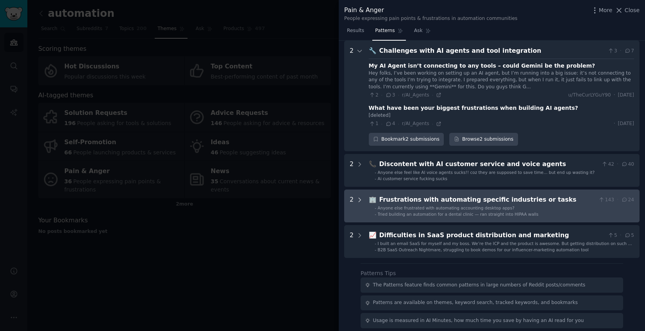
click at [361, 199] on icon at bounding box center [359, 200] width 7 height 7
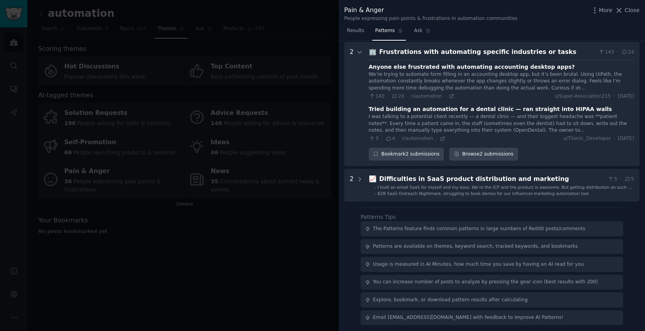
scroll to position [266, 0]
click at [395, 120] on div "I was talking to a potential client recently — a dental clinic — and their bigg…" at bounding box center [501, 124] width 265 height 21
click at [393, 109] on div "Tried building an automation for a dental clinic — ran straight into HIPAA walls" at bounding box center [490, 110] width 243 height 8
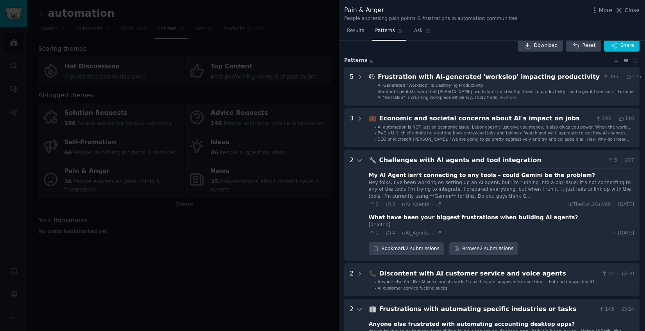
scroll to position [0, 0]
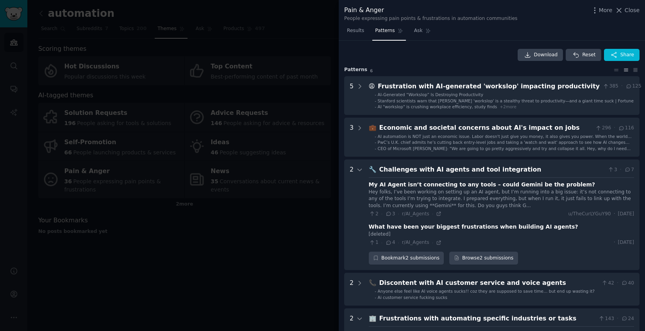
click at [314, 180] on div at bounding box center [322, 165] width 645 height 331
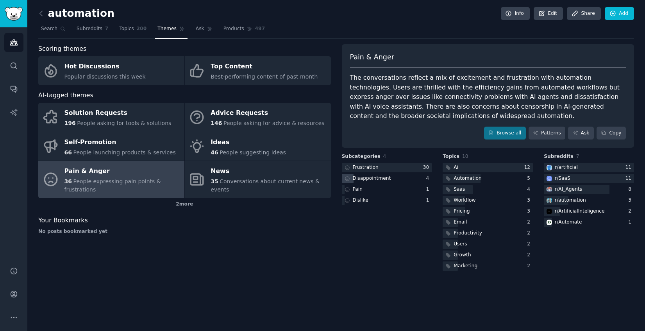
click at [369, 179] on div "Disappointment" at bounding box center [372, 178] width 38 height 7
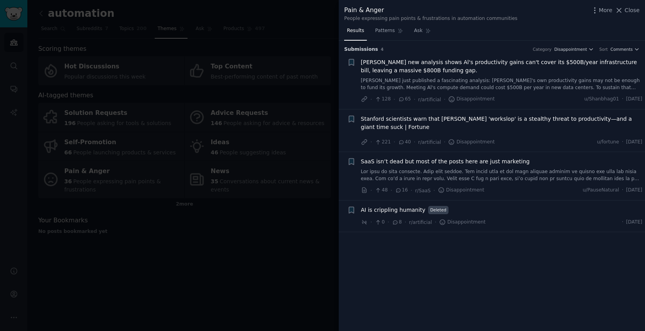
click at [244, 289] on div at bounding box center [322, 165] width 645 height 331
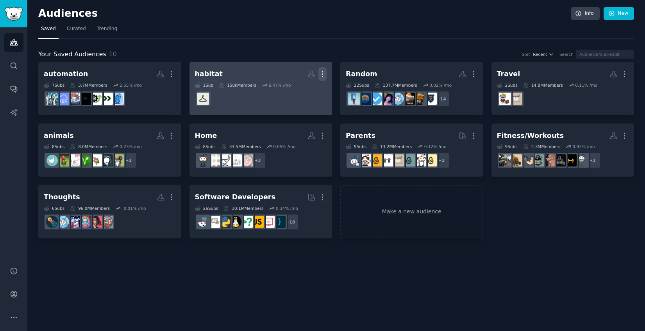
click at [322, 75] on icon "button" at bounding box center [323, 74] width 8 height 8
click at [306, 87] on p "Delete" at bounding box center [301, 90] width 18 height 8
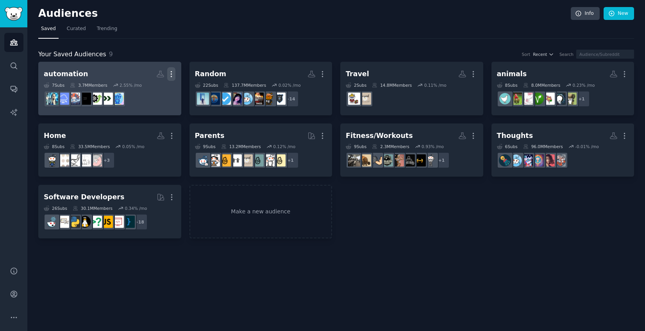
click at [170, 75] on icon "button" at bounding box center [171, 74] width 8 height 8
click at [152, 89] on p "Delete" at bounding box center [150, 90] width 18 height 8
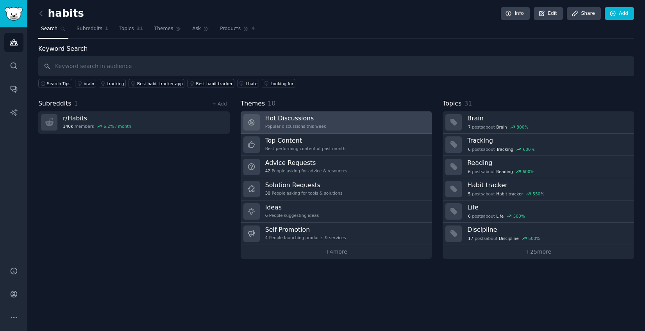
click at [388, 127] on link "Hot Discussions Popular discussions this week" at bounding box center [336, 122] width 191 height 22
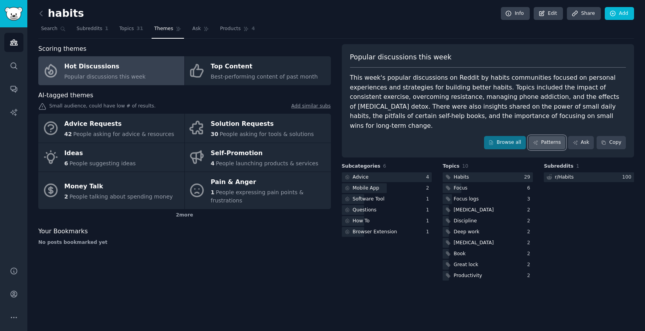
click at [553, 136] on link "Patterns" at bounding box center [547, 142] width 37 height 13
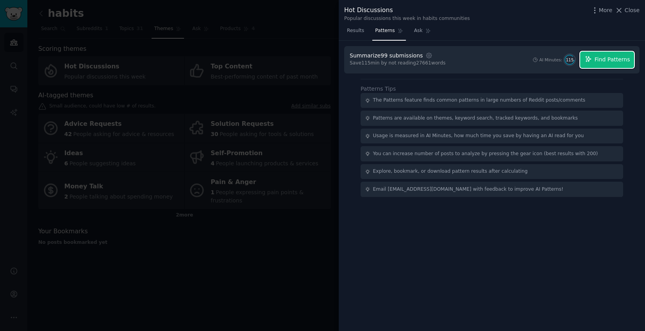
click at [598, 60] on span "Find Patterns" at bounding box center [613, 59] width 36 height 8
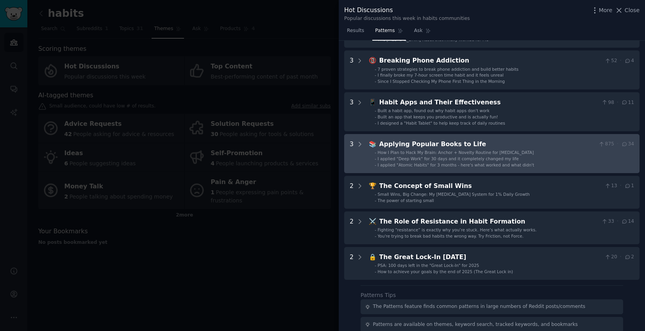
scroll to position [71, 0]
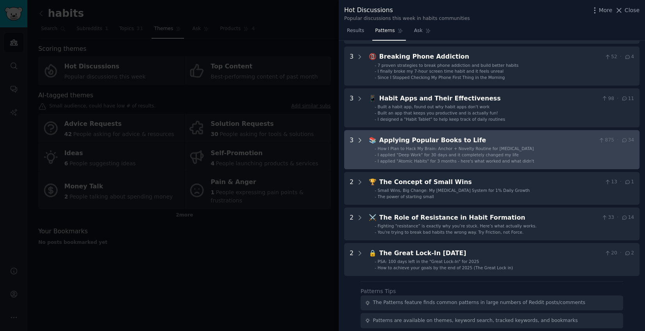
click at [360, 141] on icon at bounding box center [359, 140] width 7 height 7
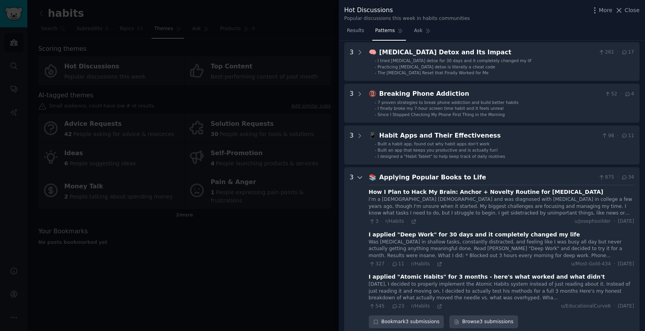
scroll to position [0, 0]
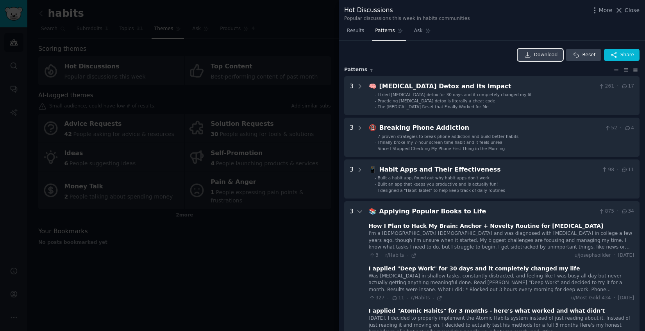
click at [540, 53] on span "Download" at bounding box center [546, 55] width 24 height 7
click at [630, 55] on span "Share" at bounding box center [628, 55] width 14 height 7
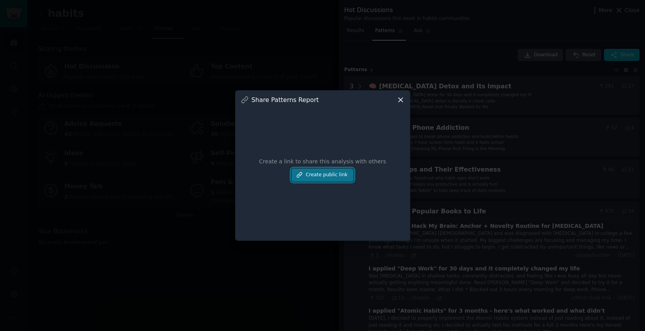
click at [309, 172] on button "Create public link" at bounding box center [323, 174] width 62 height 13
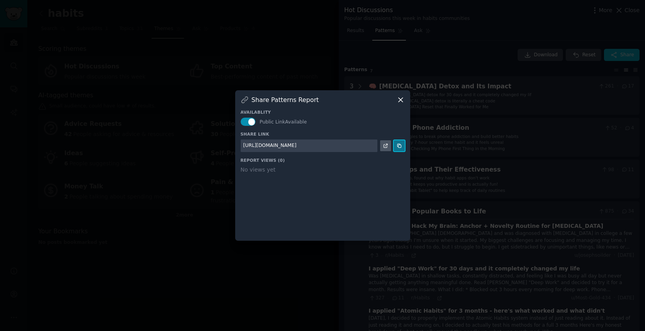
click at [401, 146] on icon at bounding box center [399, 145] width 5 height 5
click at [402, 98] on icon at bounding box center [401, 100] width 4 height 4
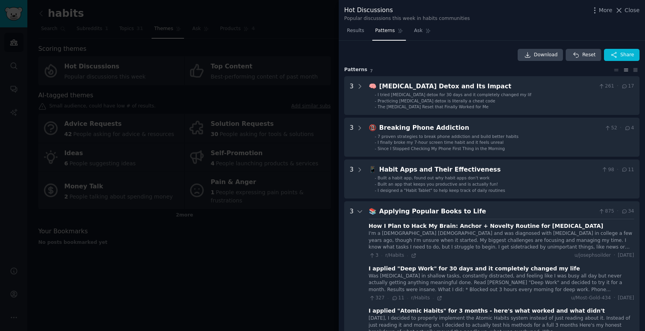
click at [243, 239] on div at bounding box center [322, 165] width 645 height 331
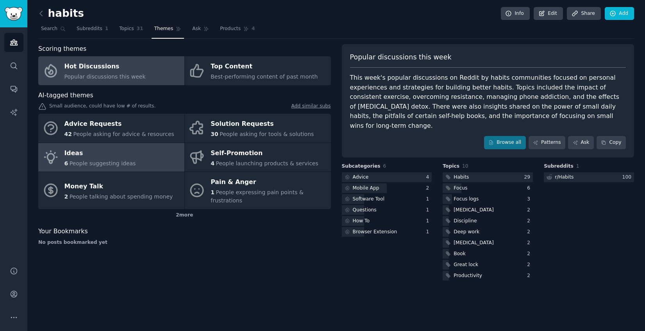
click at [107, 163] on span "People suggesting ideas" at bounding box center [103, 163] width 66 height 6
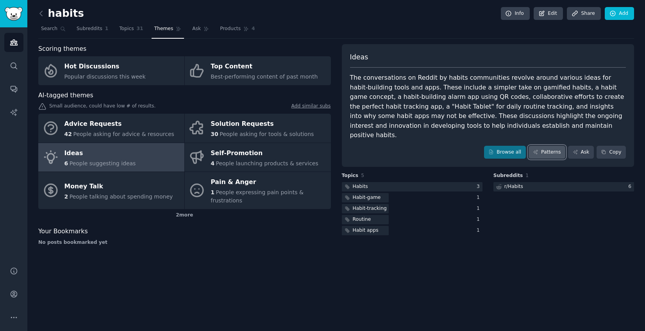
click at [543, 146] on link "Patterns" at bounding box center [547, 152] width 37 height 13
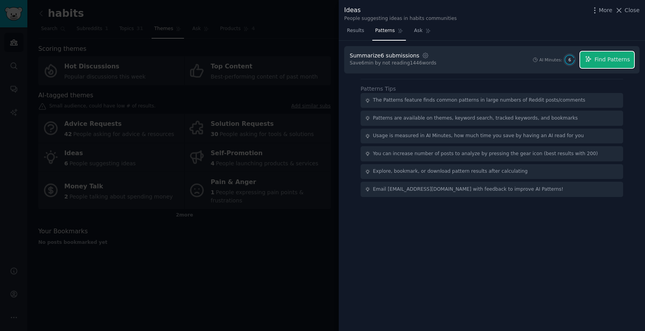
click at [610, 59] on span "Find Patterns" at bounding box center [613, 59] width 36 height 8
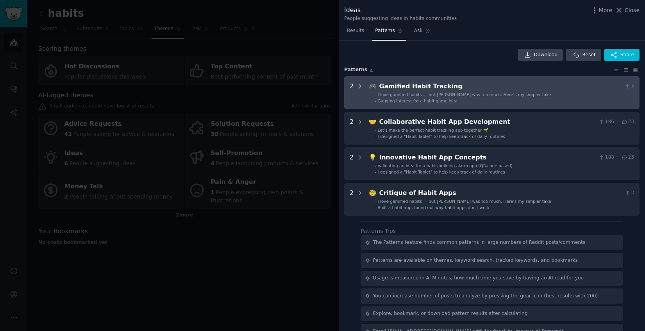
click at [360, 87] on icon at bounding box center [360, 86] width 2 height 4
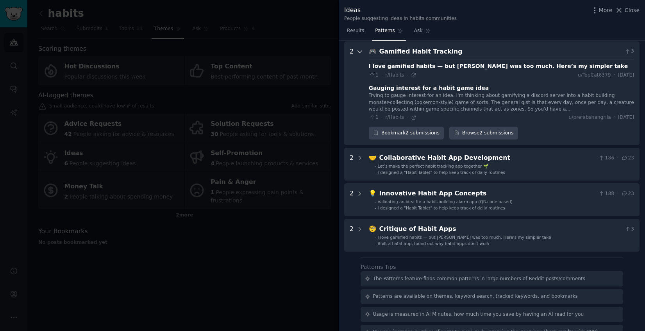
scroll to position [36, 0]
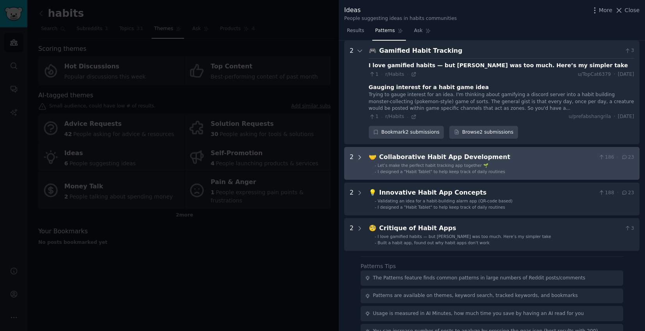
click at [362, 156] on icon at bounding box center [359, 157] width 7 height 7
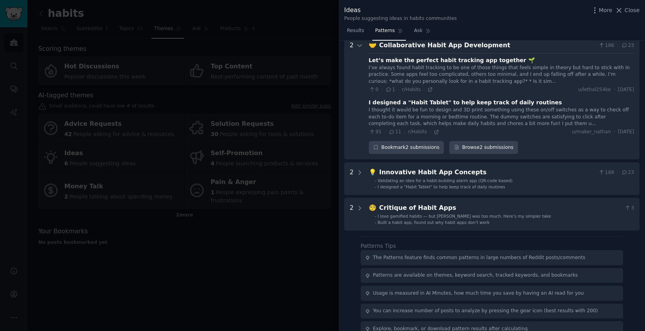
scroll to position [179, 0]
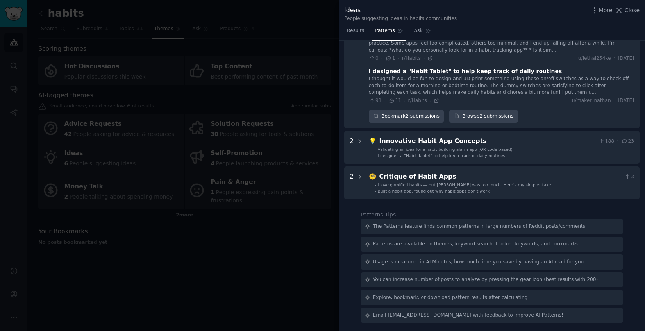
click at [242, 229] on div at bounding box center [322, 165] width 645 height 331
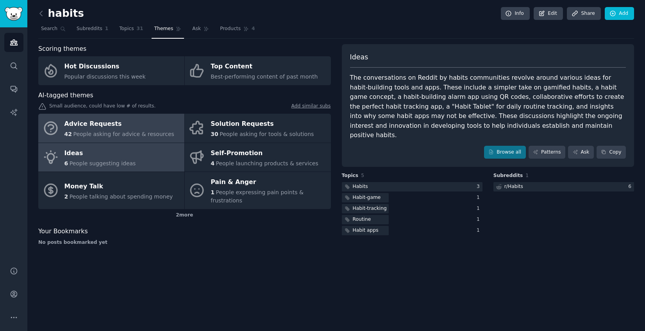
click at [159, 132] on span "People asking for advice & resources" at bounding box center [123, 134] width 101 height 6
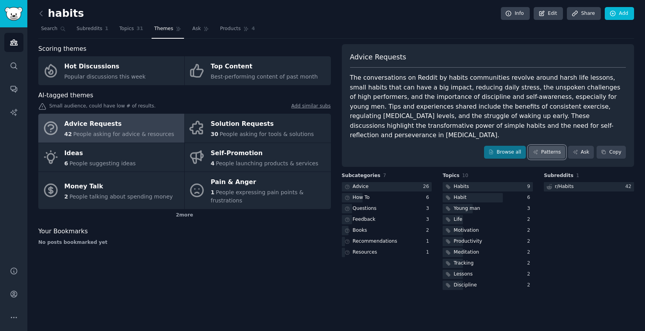
click at [551, 146] on link "Patterns" at bounding box center [547, 152] width 37 height 13
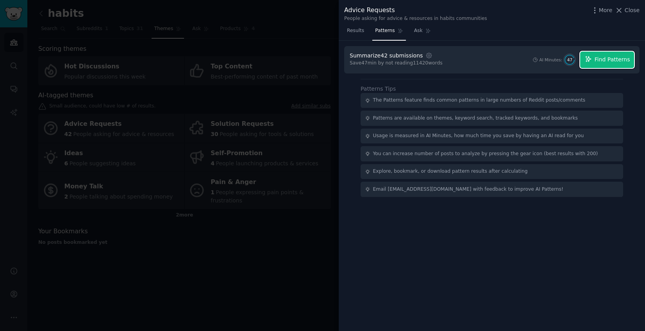
click at [602, 60] on span "Find Patterns" at bounding box center [613, 59] width 36 height 8
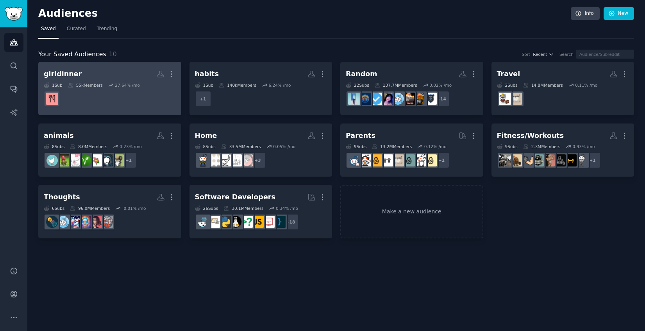
click at [68, 75] on div "girldinner" at bounding box center [63, 74] width 38 height 10
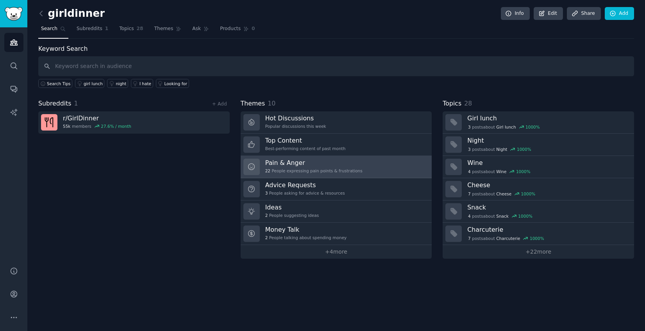
click at [350, 167] on div "Pain & Anger 22 People expressing pain points & frustrations" at bounding box center [313, 167] width 97 height 16
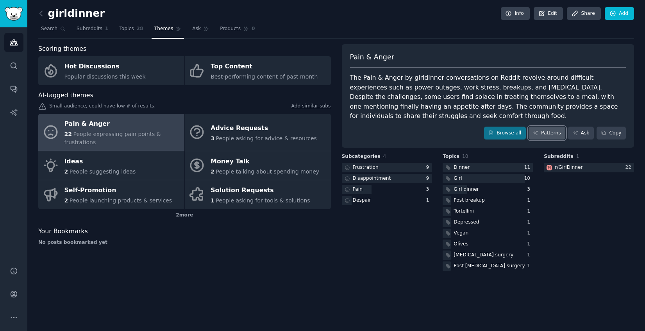
click at [551, 136] on link "Patterns" at bounding box center [547, 133] width 37 height 13
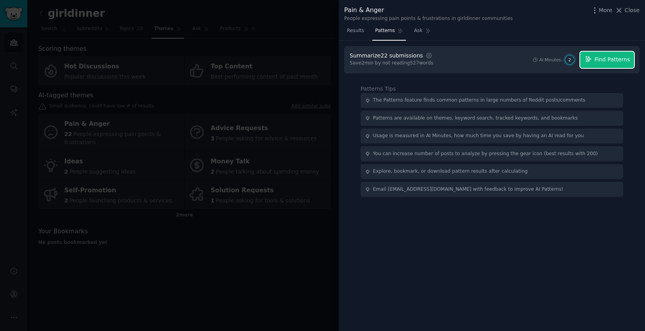
click at [616, 58] on span "Find Patterns" at bounding box center [613, 59] width 36 height 8
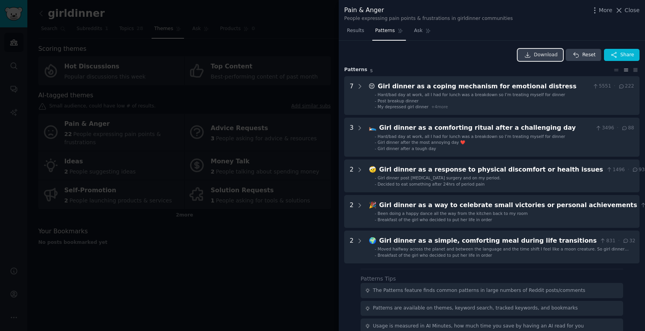
click at [544, 55] on span "Download" at bounding box center [546, 55] width 24 height 7
click at [618, 55] on button "Share" at bounding box center [622, 55] width 36 height 13
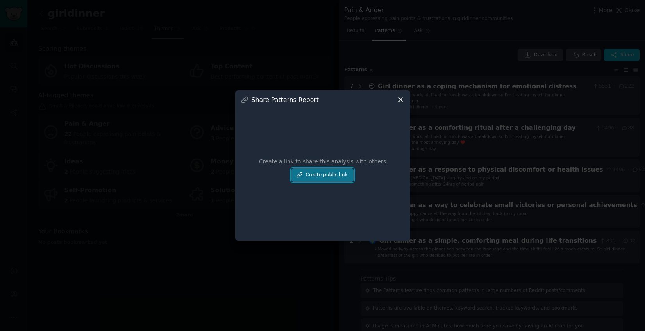
click at [332, 172] on button "Create public link" at bounding box center [323, 174] width 62 height 13
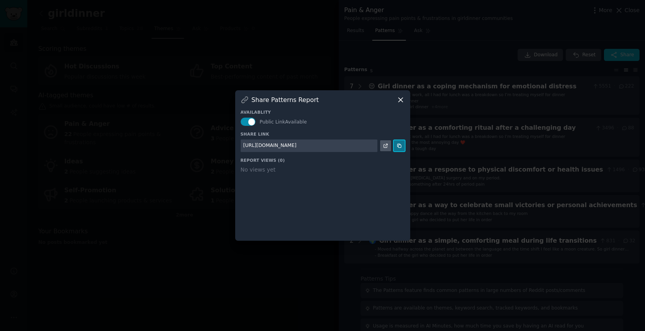
click at [400, 147] on icon at bounding box center [399, 145] width 5 height 5
click at [401, 100] on icon at bounding box center [401, 100] width 8 height 8
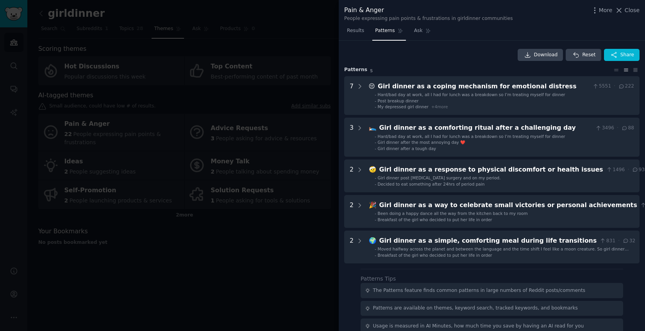
click at [284, 106] on div at bounding box center [322, 165] width 645 height 331
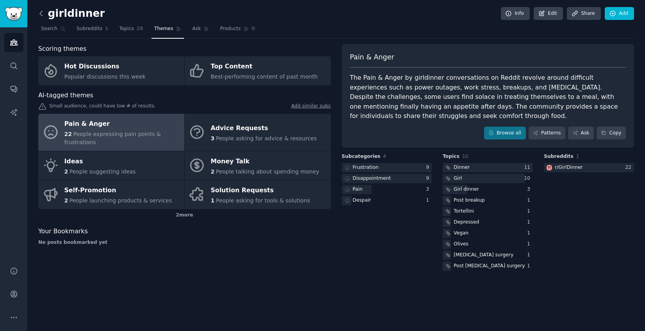
click at [38, 13] on icon at bounding box center [41, 13] width 8 height 8
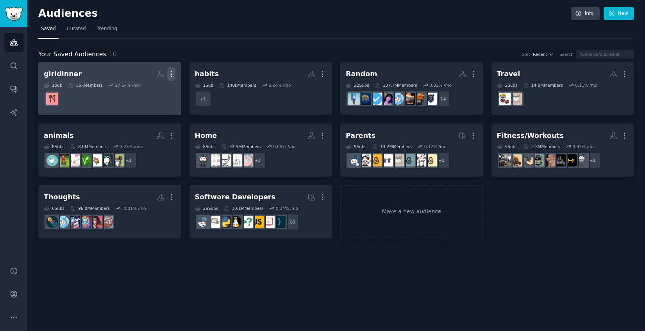
click at [174, 78] on button "More" at bounding box center [171, 74] width 8 height 14
click at [155, 90] on p "Delete" at bounding box center [150, 90] width 18 height 8
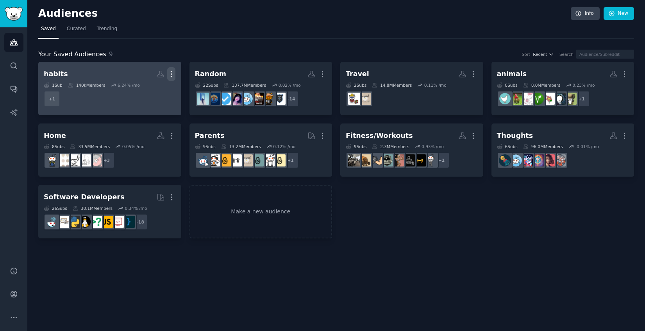
click at [175, 76] on icon "button" at bounding box center [171, 74] width 8 height 8
click at [153, 91] on p "Delete" at bounding box center [150, 90] width 18 height 8
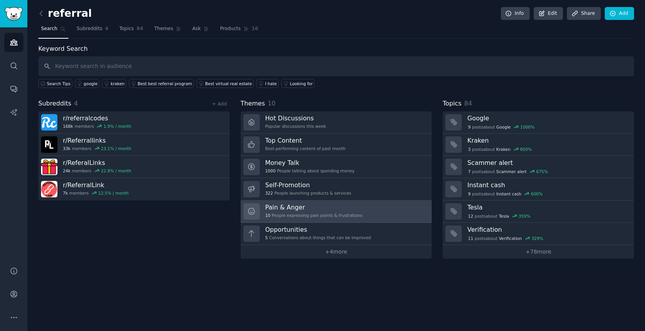
click at [326, 208] on h3 "Pain & Anger" at bounding box center [313, 207] width 97 height 8
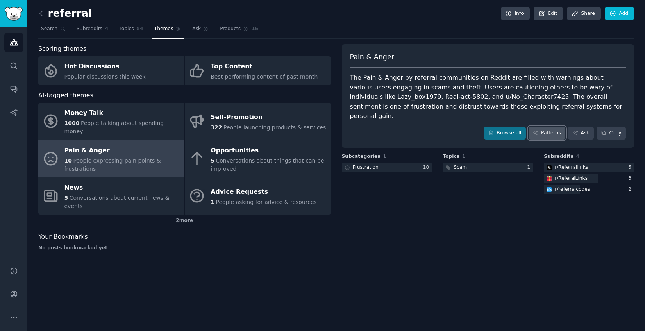
click at [548, 127] on link "Patterns" at bounding box center [547, 133] width 37 height 13
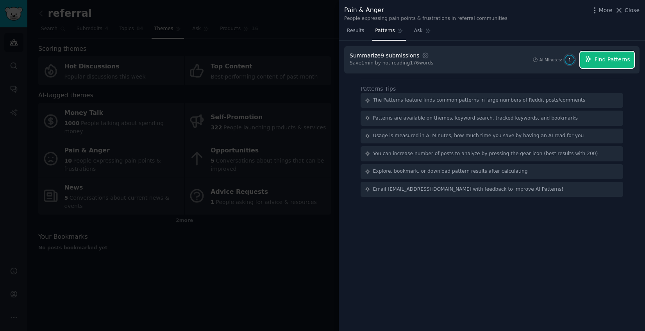
click at [616, 60] on span "Find Patterns" at bounding box center [613, 59] width 36 height 8
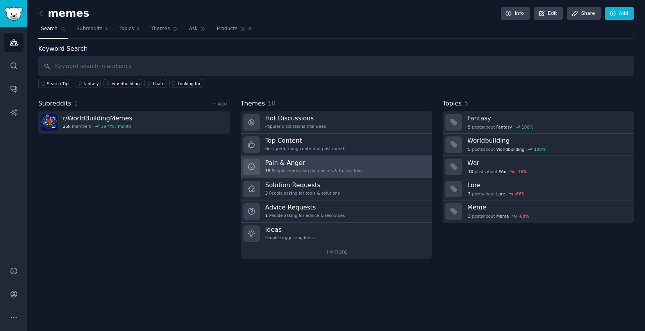
click at [329, 164] on h3 "Pain & Anger" at bounding box center [313, 163] width 97 height 8
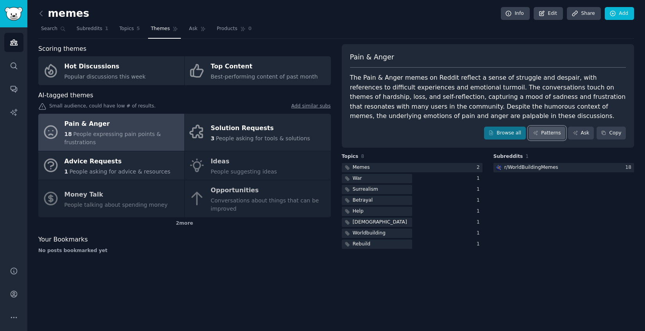
click at [541, 132] on link "Patterns" at bounding box center [547, 133] width 37 height 13
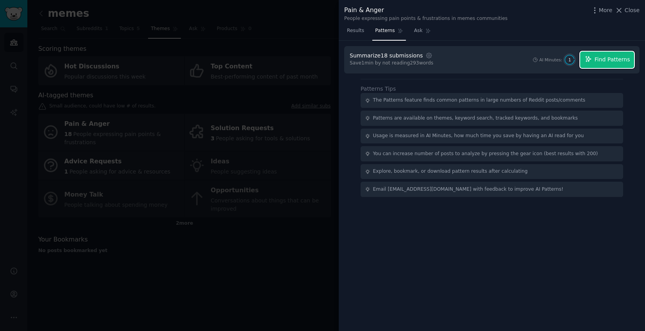
click at [610, 60] on span "Find Patterns" at bounding box center [613, 59] width 36 height 8
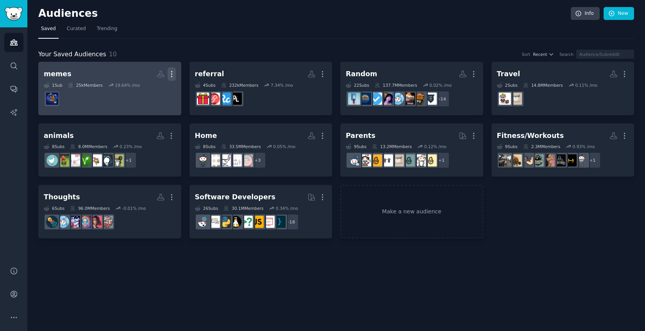
click at [174, 75] on icon "button" at bounding box center [172, 74] width 8 height 8
click at [156, 91] on p "Delete" at bounding box center [150, 90] width 18 height 8
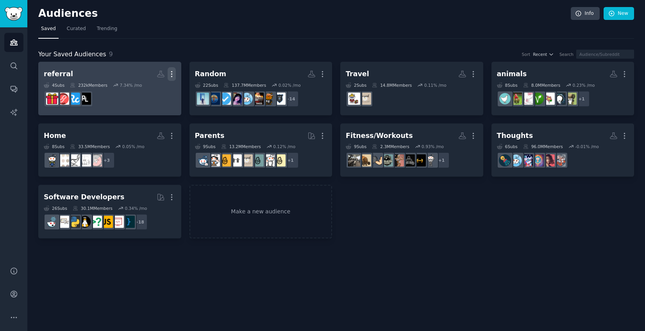
click at [174, 73] on icon "button" at bounding box center [172, 74] width 8 height 8
click at [154, 88] on p "Delete" at bounding box center [150, 90] width 18 height 8
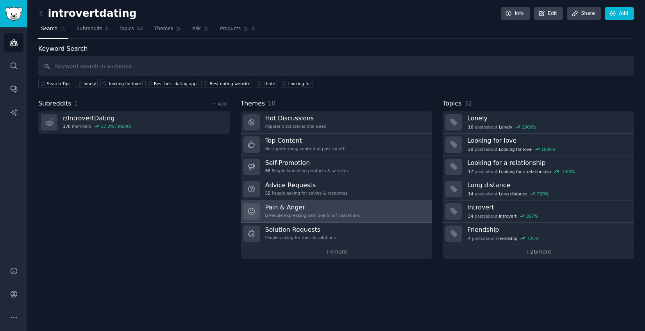
click at [381, 214] on link "Pain & Anger 8 People expressing pain points & frustrations" at bounding box center [336, 211] width 191 height 22
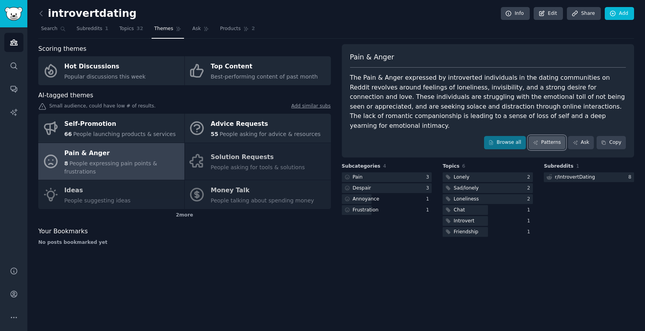
click at [540, 136] on link "Patterns" at bounding box center [547, 142] width 37 height 13
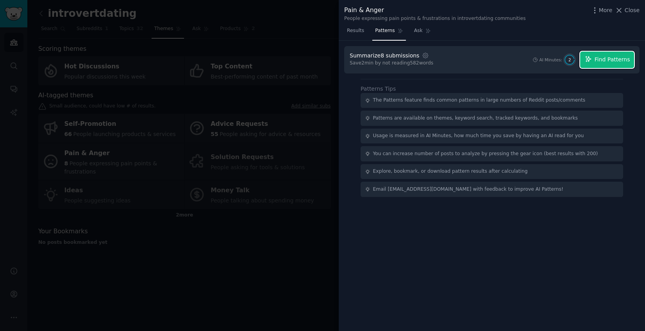
click at [613, 54] on button "Find Patterns" at bounding box center [607, 60] width 54 height 16
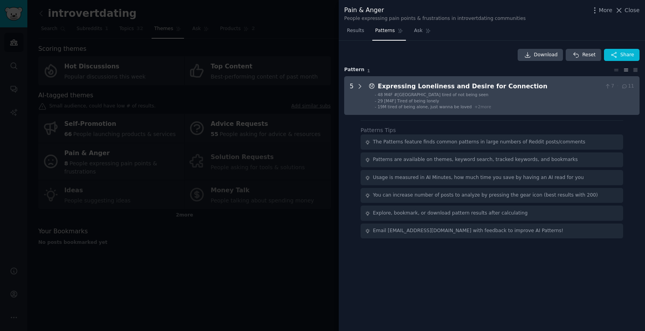
click at [360, 87] on icon at bounding box center [360, 86] width 2 height 4
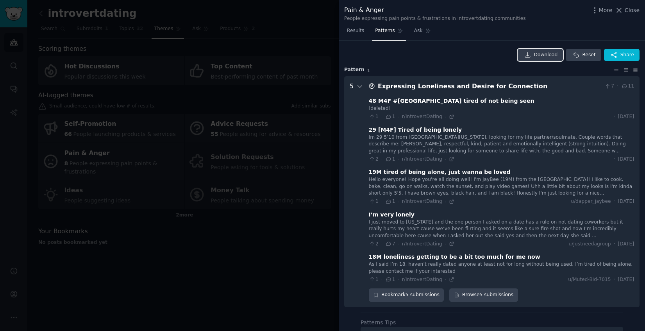
click at [539, 55] on span "Download" at bounding box center [546, 55] width 24 height 7
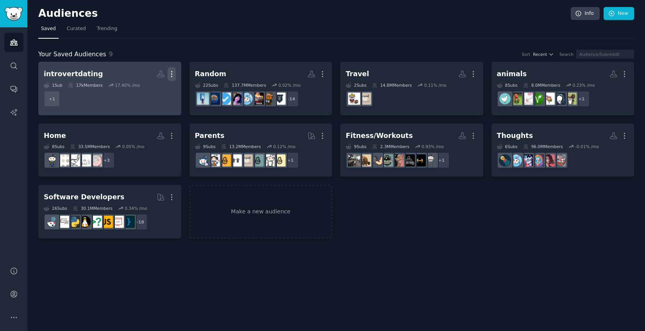
click at [171, 75] on icon "button" at bounding box center [172, 74] width 8 height 8
click at [149, 88] on p "Delete" at bounding box center [150, 90] width 18 height 8
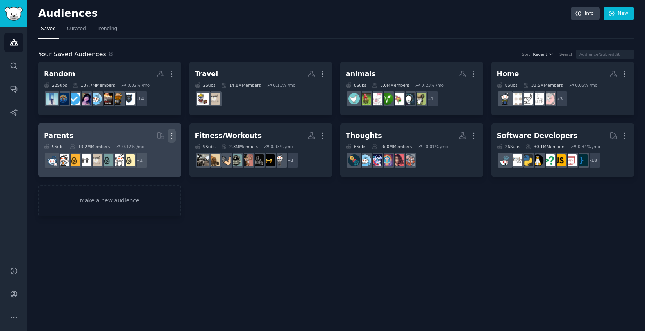
click at [324, 135] on icon "button" at bounding box center [323, 136] width 8 height 8
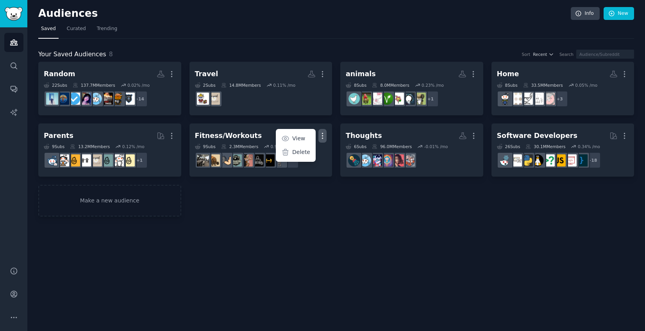
click at [462, 200] on div "Random More 22 Sub s 137.7M Members 0.02 % /mo + 14 Travel More 2 Sub s 14.8M M…" at bounding box center [336, 139] width 596 height 155
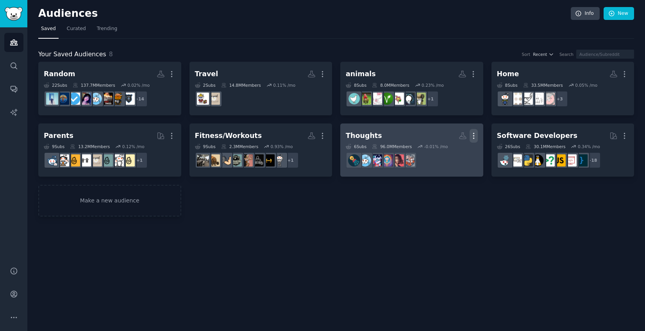
click at [473, 137] on icon "button" at bounding box center [474, 136] width 8 height 8
click at [450, 154] on p "Delete" at bounding box center [453, 152] width 18 height 8
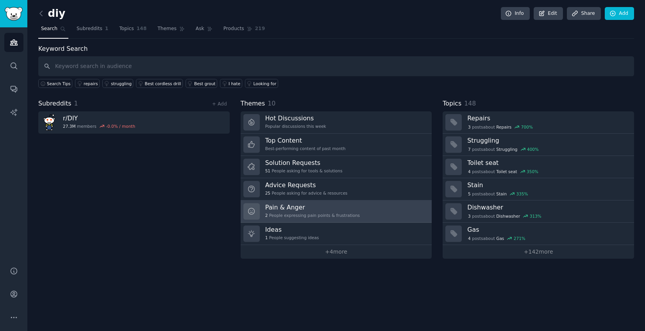
click at [345, 213] on div "2 People expressing pain points & frustrations" at bounding box center [312, 215] width 95 height 5
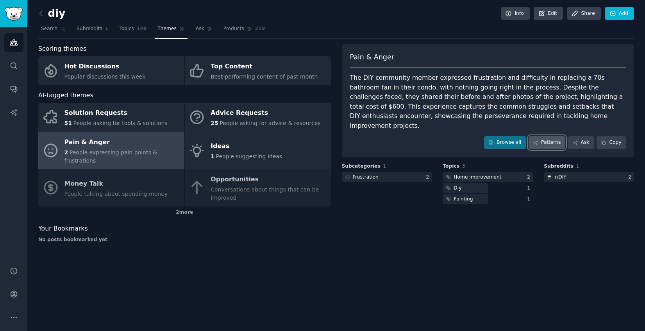
click at [551, 136] on link "Patterns" at bounding box center [547, 142] width 37 height 13
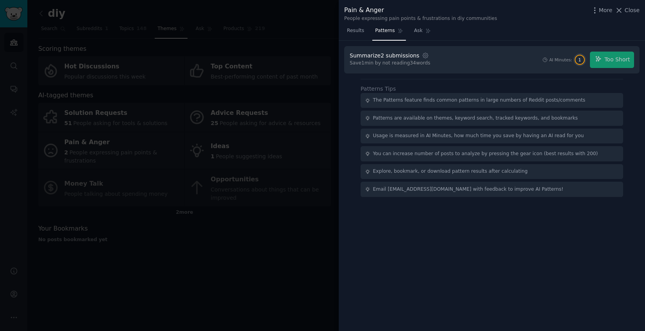
click at [610, 54] on div "AI Minutes: 1 Too Short" at bounding box center [588, 60] width 92 height 16
click at [609, 59] on div "AI Minutes: 1 Too Short" at bounding box center [588, 60] width 92 height 16
click at [302, 41] on div at bounding box center [322, 165] width 645 height 331
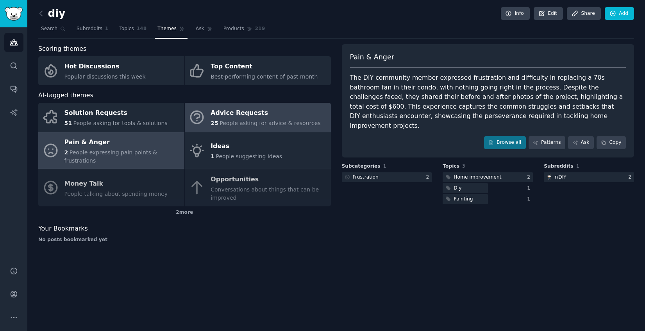
click at [250, 118] on div "Advice Requests" at bounding box center [266, 113] width 110 height 13
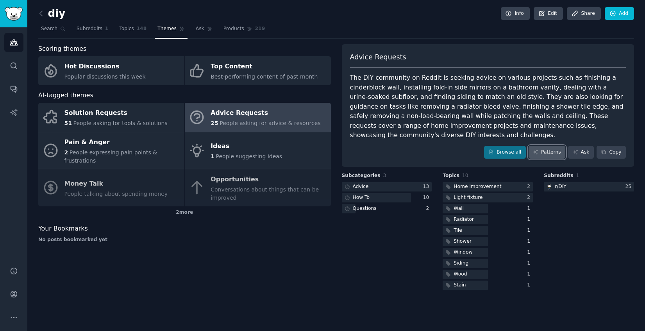
click at [549, 146] on link "Patterns" at bounding box center [547, 152] width 37 height 13
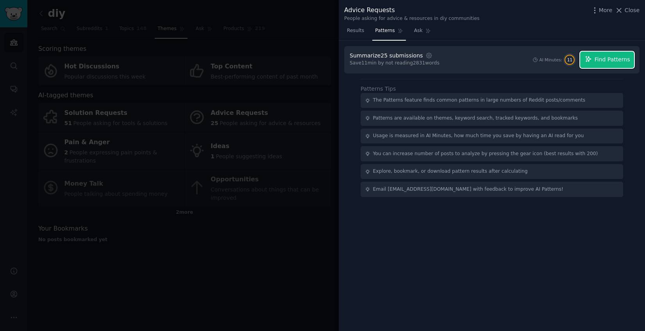
click at [595, 54] on button "Find Patterns" at bounding box center [607, 60] width 54 height 16
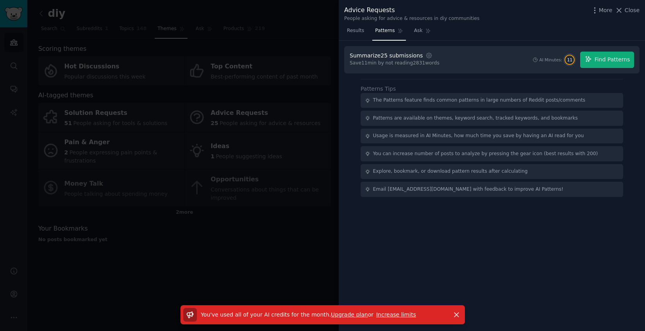
click at [378, 314] on link "Increase limits" at bounding box center [396, 314] width 40 height 6
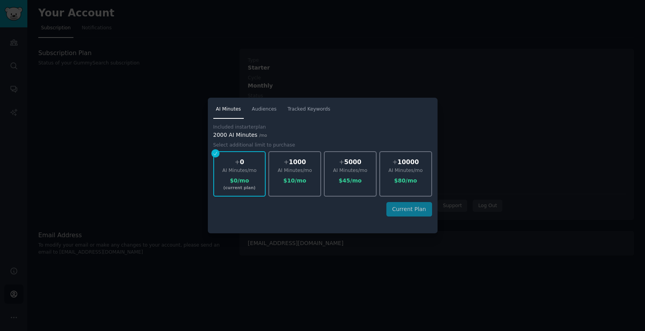
click at [378, 313] on div at bounding box center [322, 165] width 645 height 331
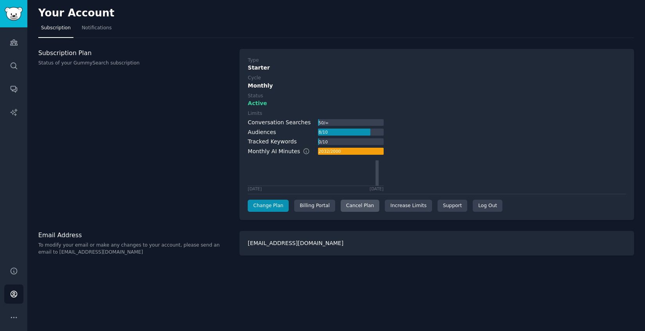
click at [349, 205] on div "Cancel Plan" at bounding box center [360, 206] width 39 height 13
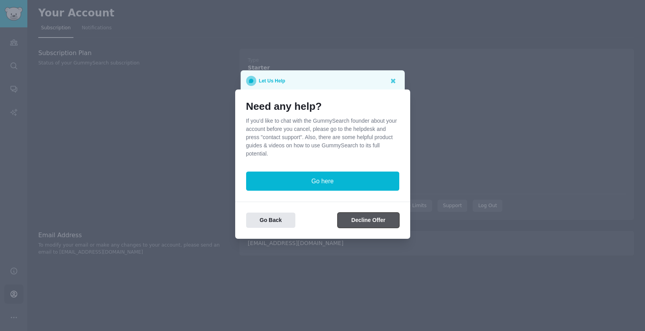
click at [376, 218] on button "Decline Offer" at bounding box center [368, 220] width 61 height 15
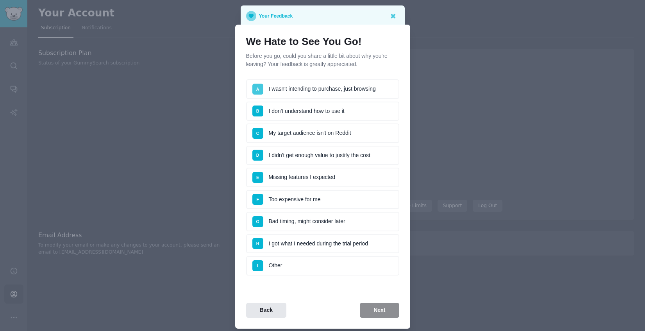
click at [260, 84] on span "A" at bounding box center [257, 89] width 11 height 11
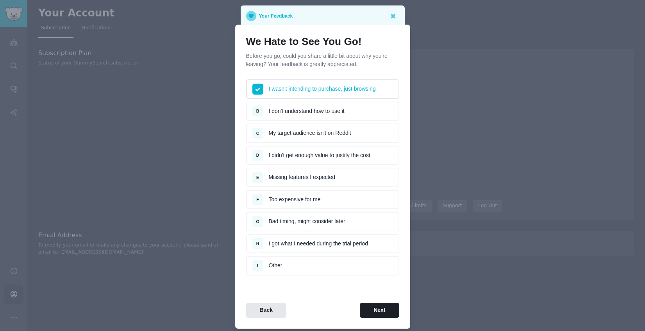
click at [162, 122] on div at bounding box center [322, 165] width 645 height 331
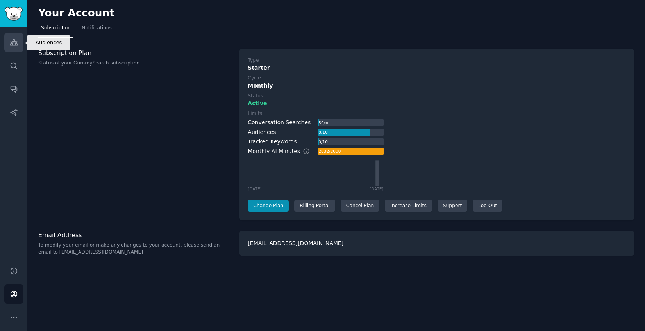
click at [14, 43] on icon "Sidebar" at bounding box center [14, 42] width 8 height 8
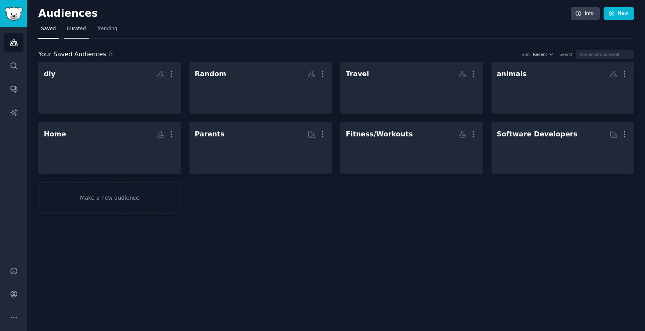
click at [77, 28] on span "Curated" at bounding box center [76, 28] width 19 height 7
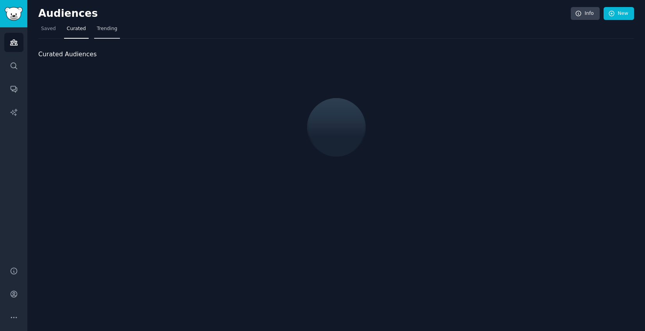
click at [108, 27] on span "Trending" at bounding box center [107, 28] width 20 height 7
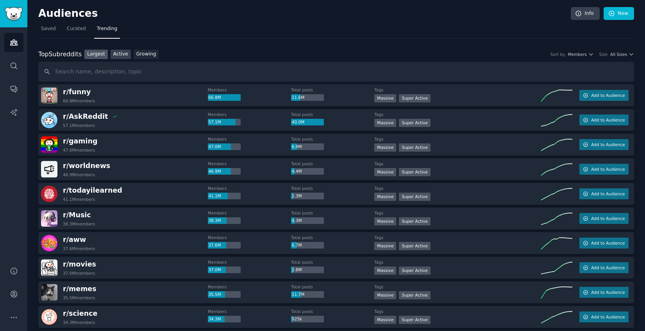
click at [120, 53] on link "Active" at bounding box center [121, 55] width 20 height 10
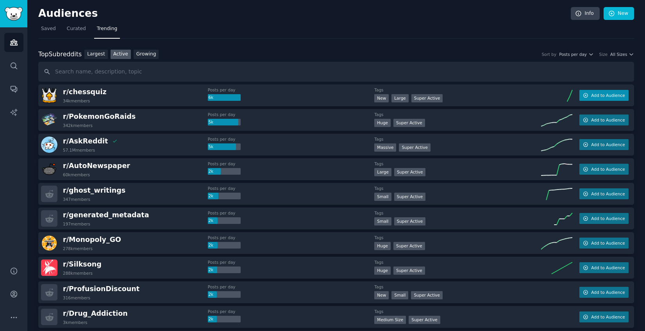
click at [603, 96] on span "Add to Audience" at bounding box center [608, 95] width 34 height 5
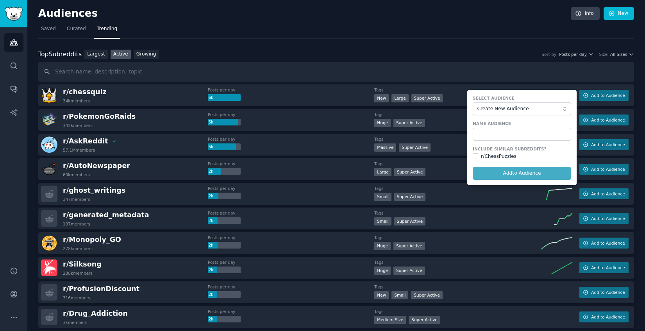
click at [531, 172] on form "Select Audience Create New Audience Name Audience Include Similar Subreddits? r…" at bounding box center [521, 137] width 109 height 95
click at [510, 133] on input "text" at bounding box center [522, 134] width 98 height 13
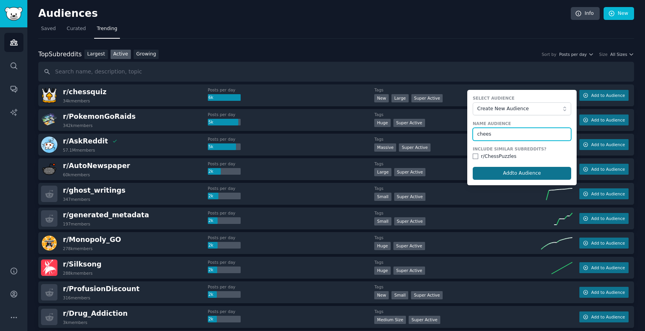
type input "chees"
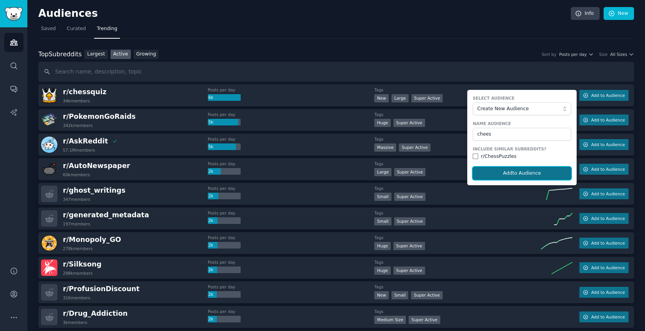
click at [530, 174] on button "Add to Audience" at bounding box center [522, 173] width 98 height 13
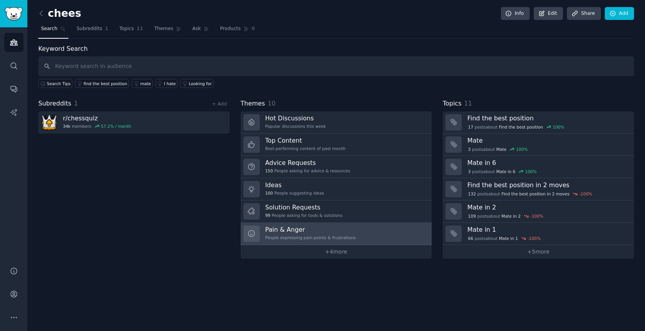
click at [352, 231] on h3 "Pain & Anger" at bounding box center [310, 229] width 91 height 8
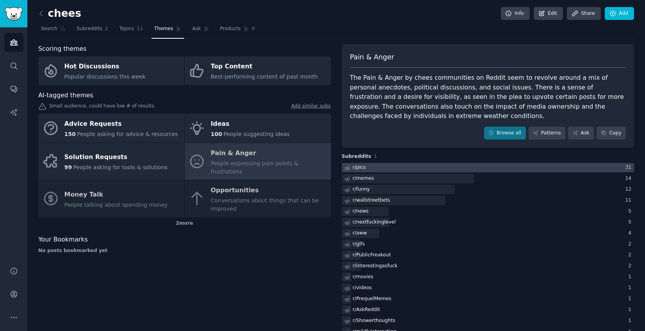
click at [395, 165] on div at bounding box center [488, 168] width 293 height 10
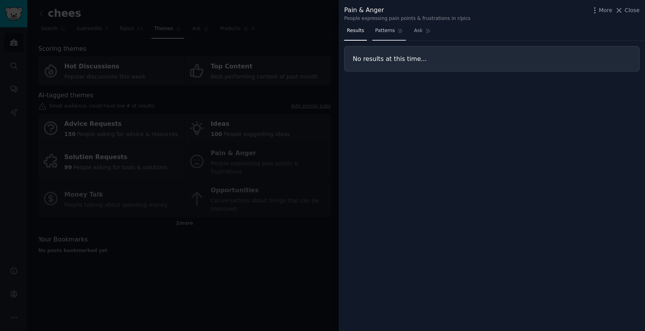
click at [379, 25] on link "Patterns" at bounding box center [388, 33] width 33 height 16
click at [362, 29] on span "Results" at bounding box center [355, 30] width 17 height 7
click at [282, 271] on div at bounding box center [322, 165] width 645 height 331
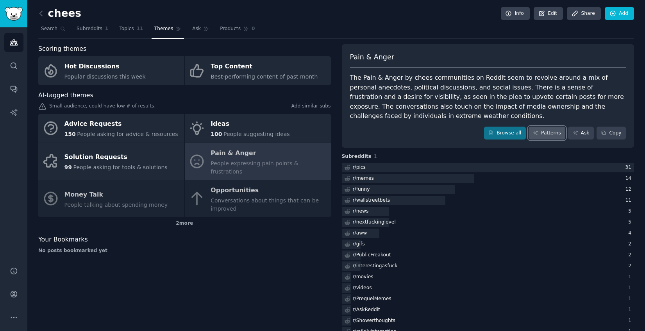
click at [547, 135] on link "Patterns" at bounding box center [547, 133] width 37 height 13
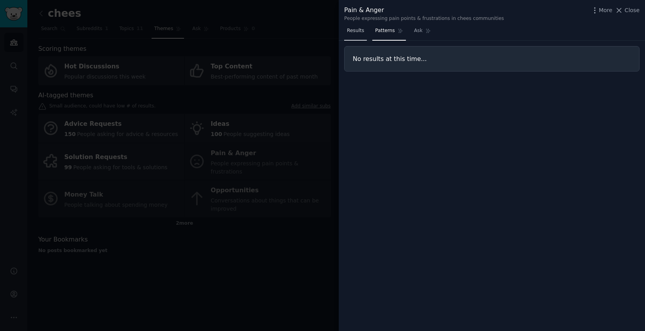
click at [358, 28] on span "Results" at bounding box center [355, 30] width 17 height 7
click at [295, 247] on div at bounding box center [322, 165] width 645 height 331
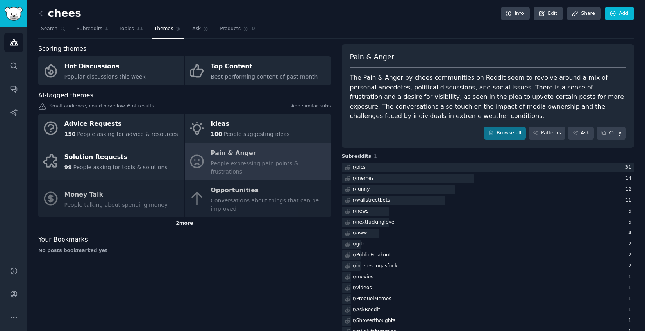
click at [185, 217] on div "2 more" at bounding box center [184, 223] width 293 height 13
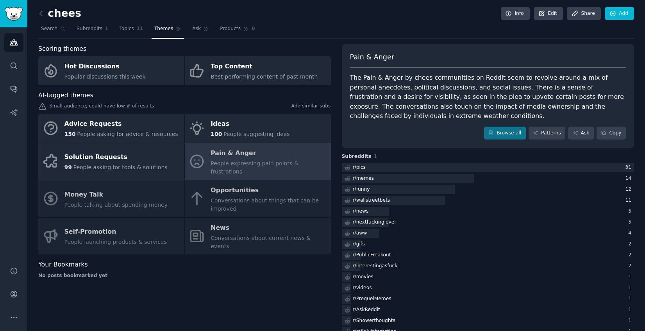
click at [487, 20] on div "chees Info Edit Share Add" at bounding box center [336, 15] width 596 height 16
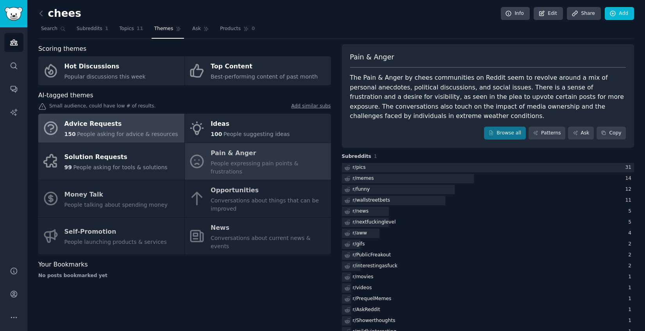
click at [127, 133] on span "People asking for advice & resources" at bounding box center [127, 134] width 101 height 6
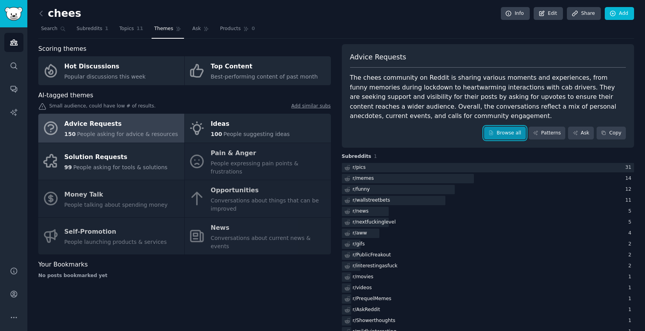
click at [508, 133] on link "Browse all" at bounding box center [505, 133] width 42 height 13
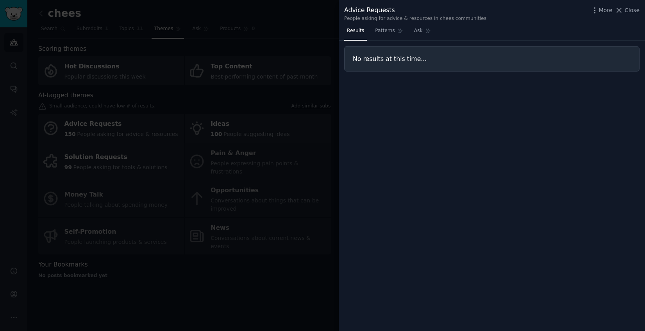
click at [304, 57] on div at bounding box center [322, 165] width 645 height 331
